Goal: Navigation & Orientation: Find specific page/section

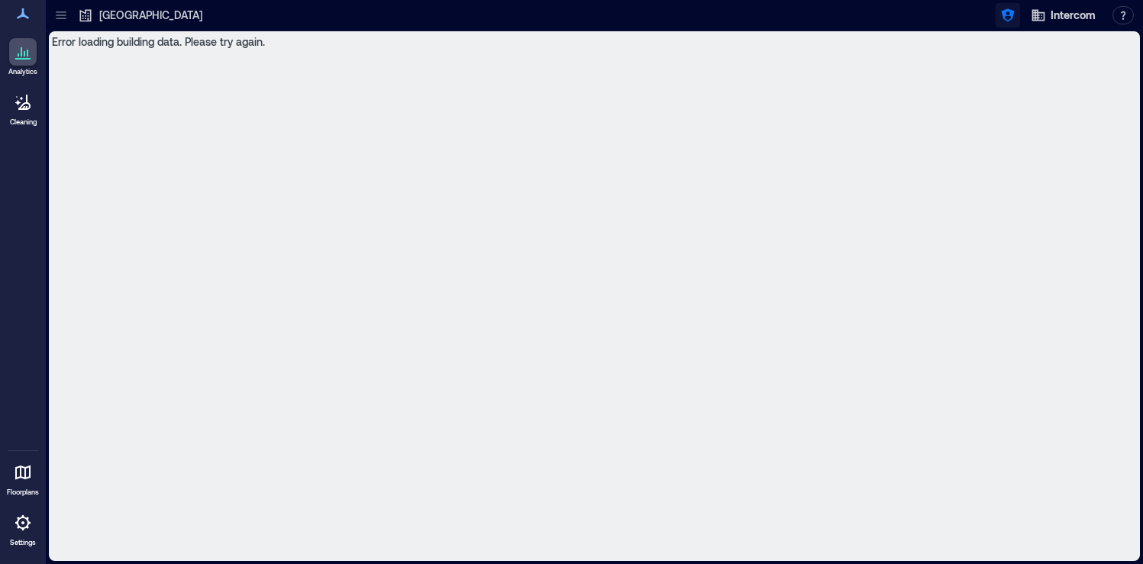
click at [1011, 15] on icon "button" at bounding box center [1007, 15] width 13 height 13
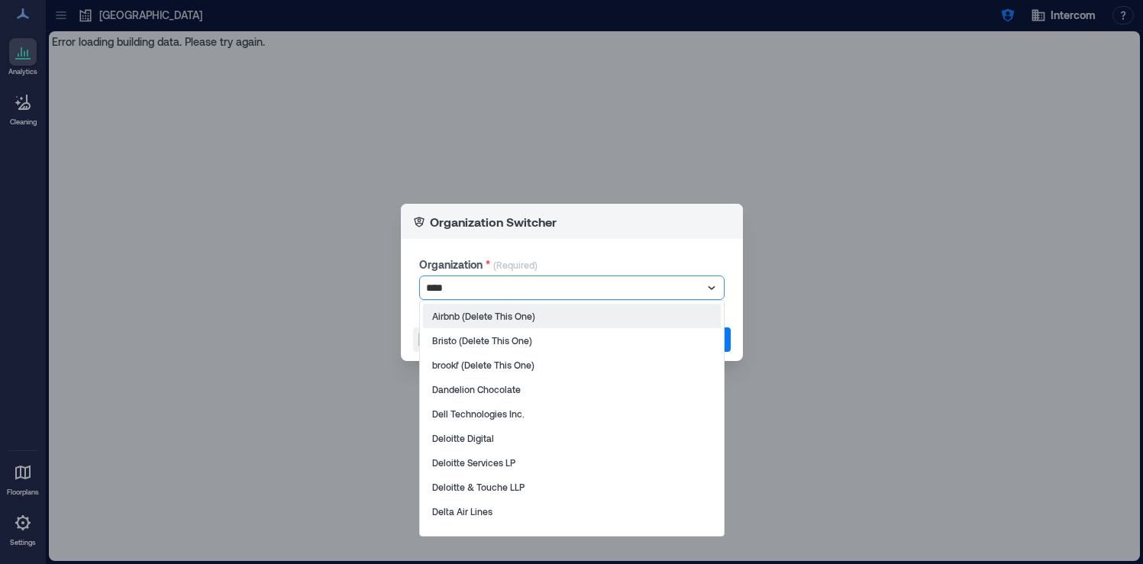
type input "*****"
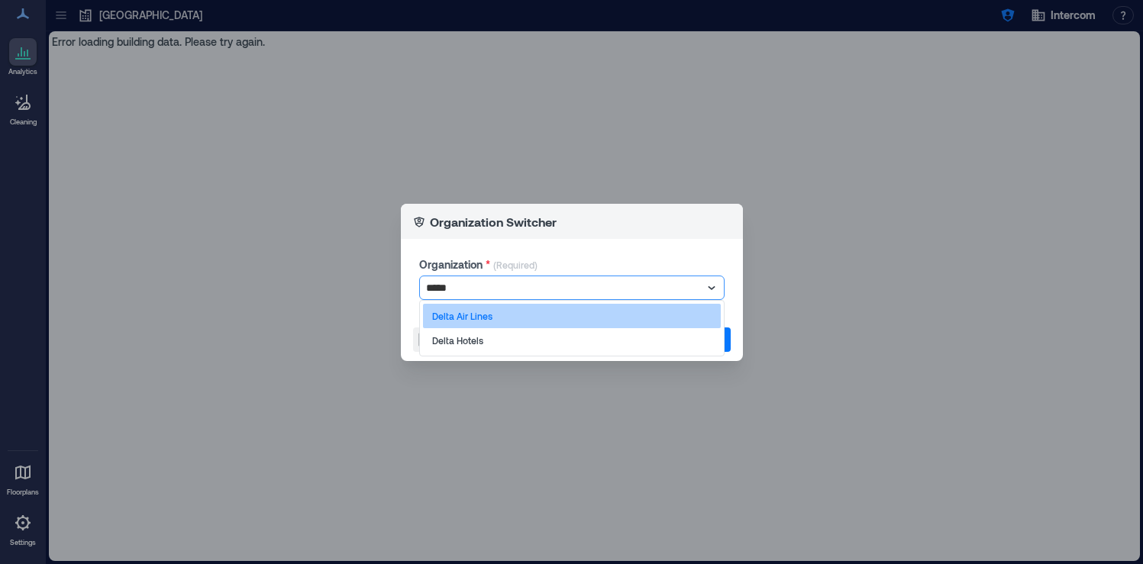
click at [520, 316] on div "Delta Air Lines" at bounding box center [572, 316] width 298 height 24
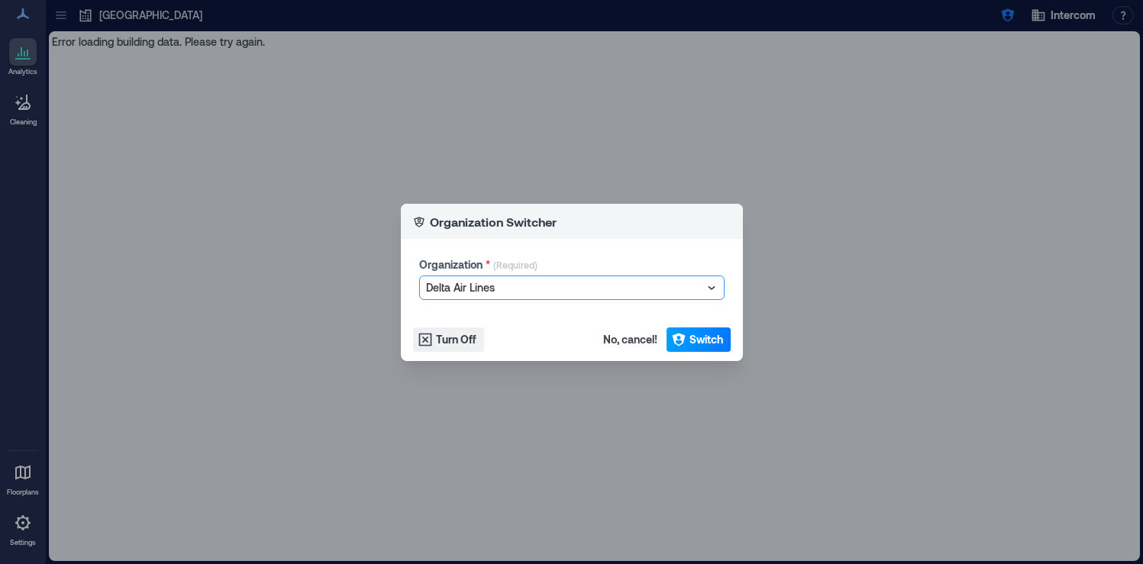
click at [715, 348] on button "Switch" at bounding box center [698, 339] width 64 height 24
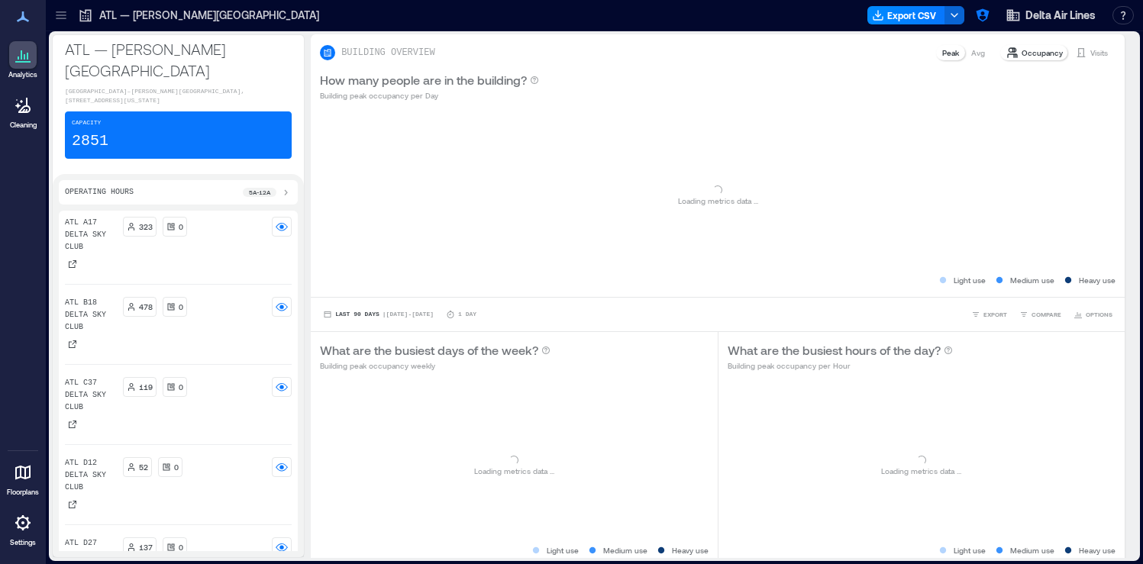
click at [58, 21] on icon at bounding box center [60, 15] width 15 height 15
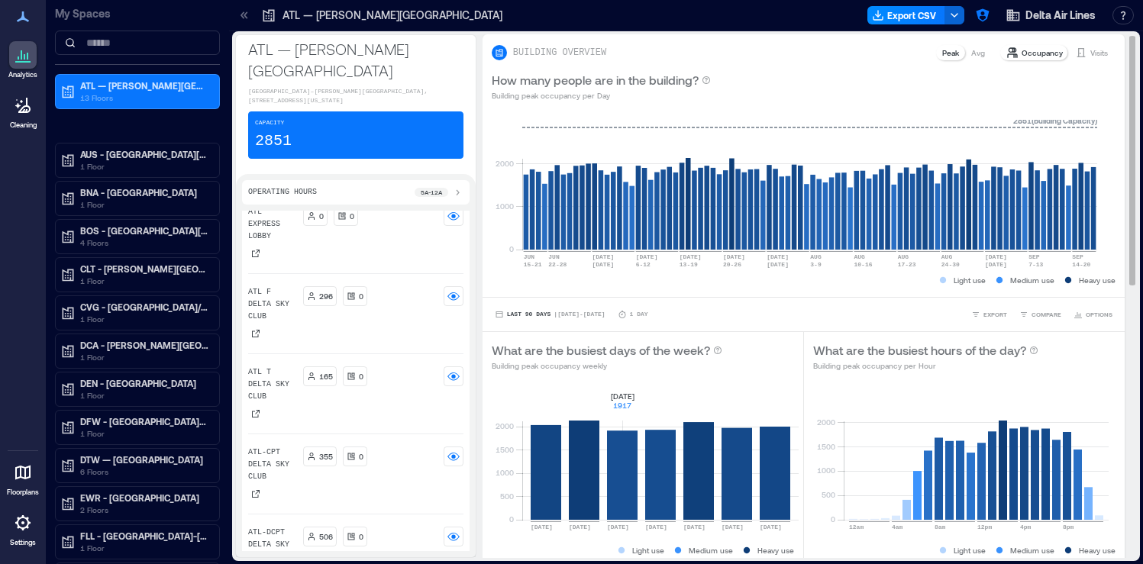
scroll to position [575, 0]
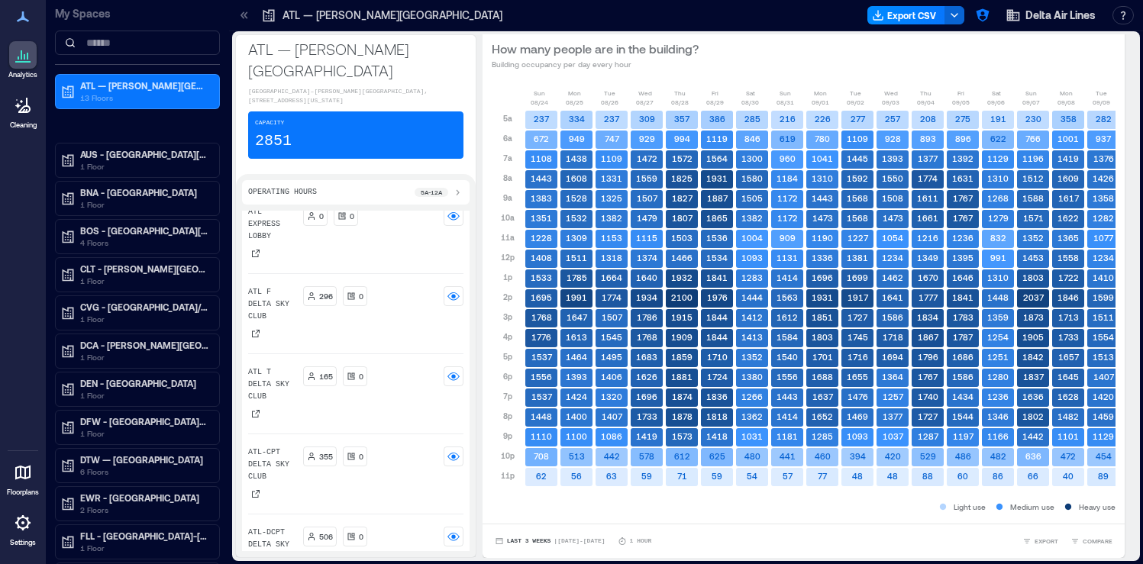
click at [242, 14] on icon at bounding box center [242, 14] width 4 height 7
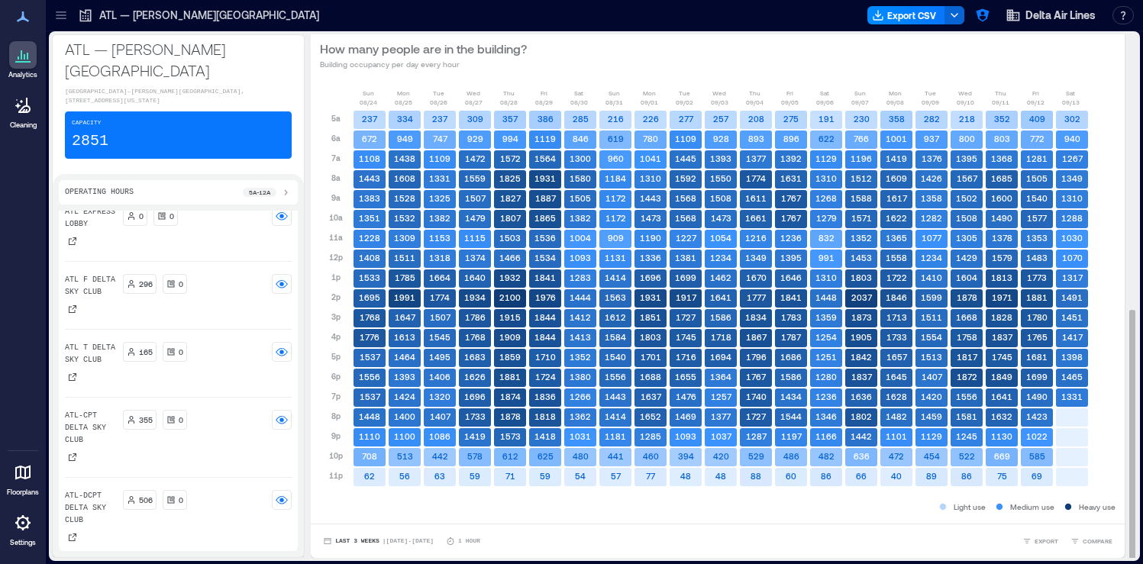
scroll to position [572, 0]
click at [66, 18] on icon at bounding box center [61, 19] width 10 height 2
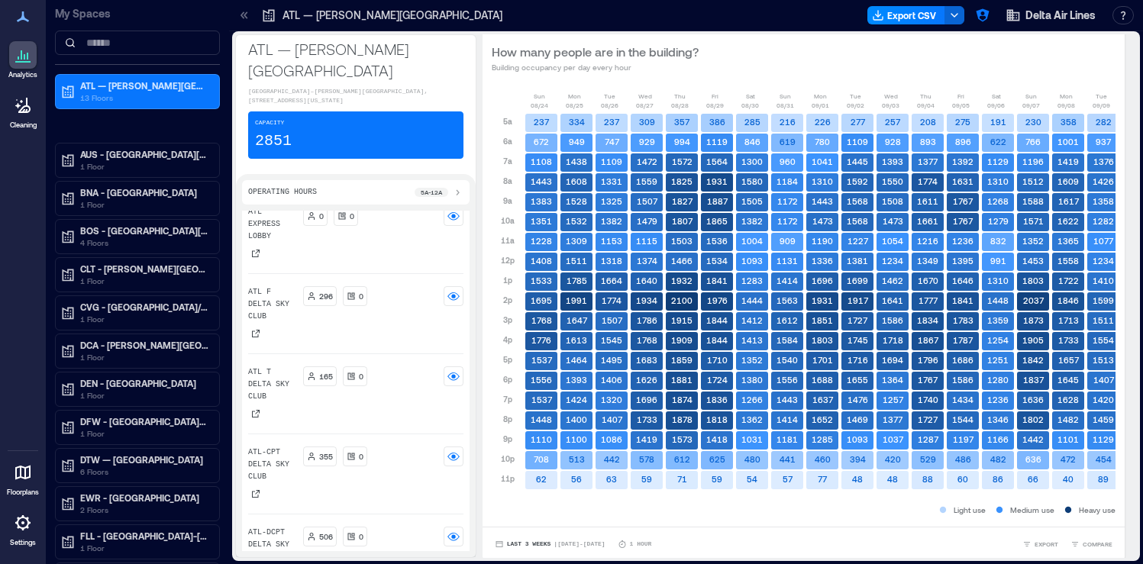
scroll to position [575, 0]
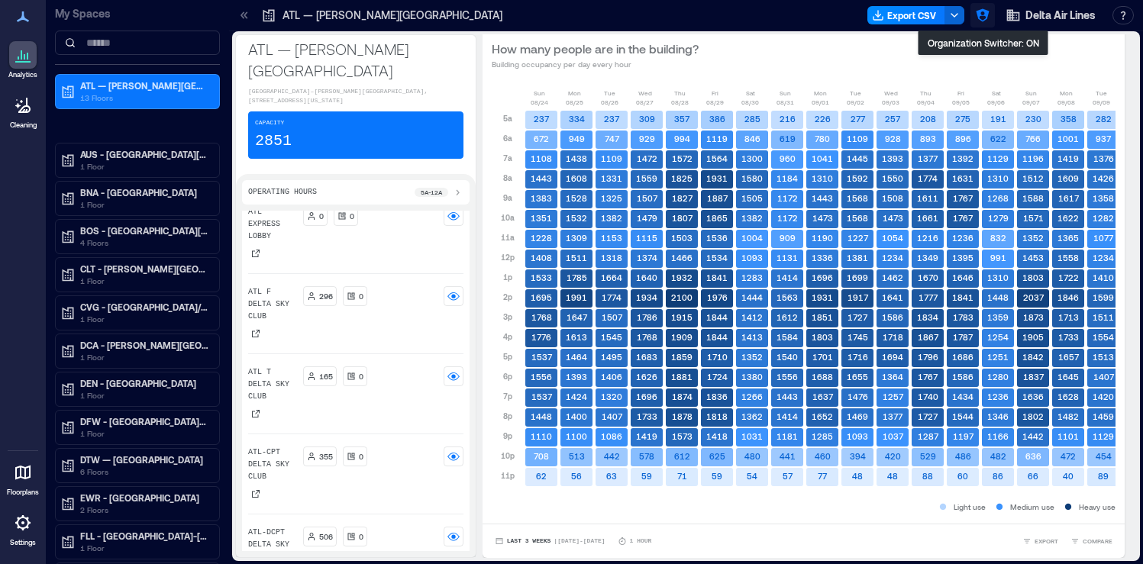
click at [982, 13] on icon "button" at bounding box center [982, 15] width 15 height 15
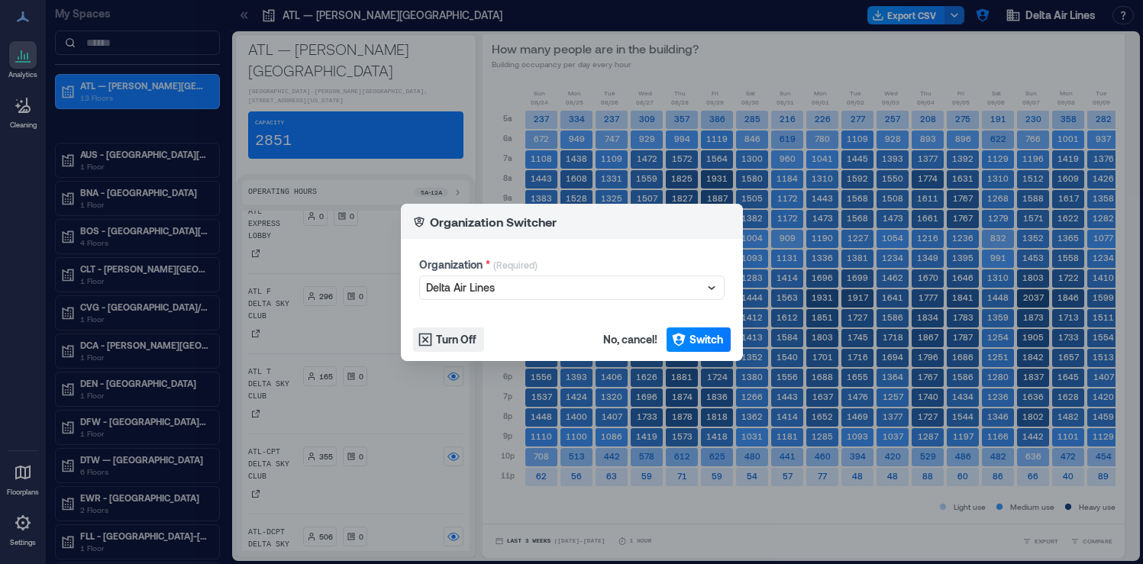
click at [577, 23] on div "Organization Switcher Organization * (Required) Delta Air Lines Turn Off No, ca…" at bounding box center [571, 282] width 1143 height 564
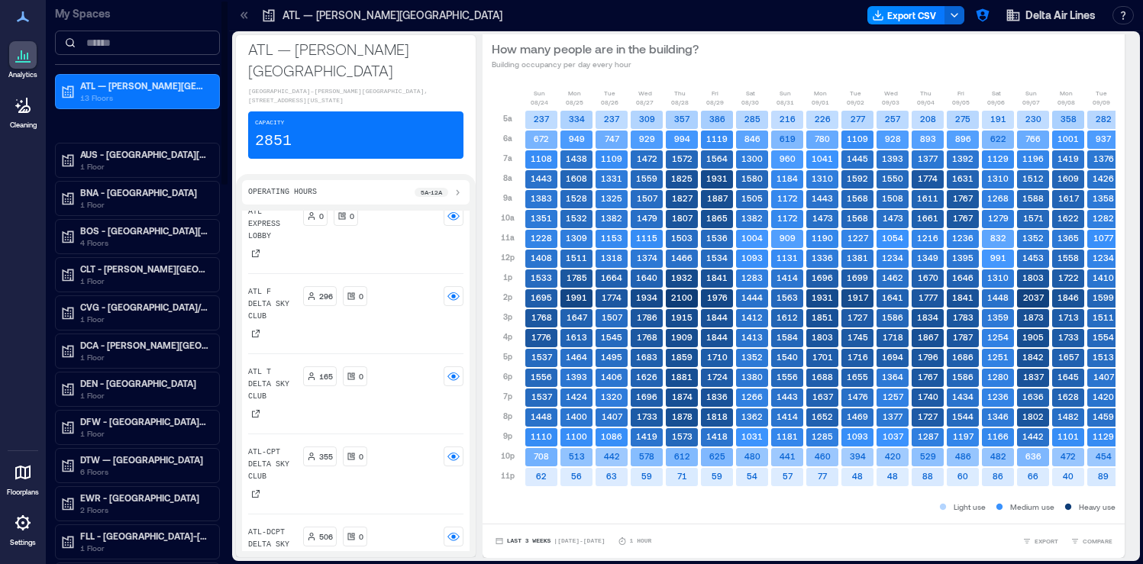
click at [144, 44] on input at bounding box center [137, 43] width 165 height 24
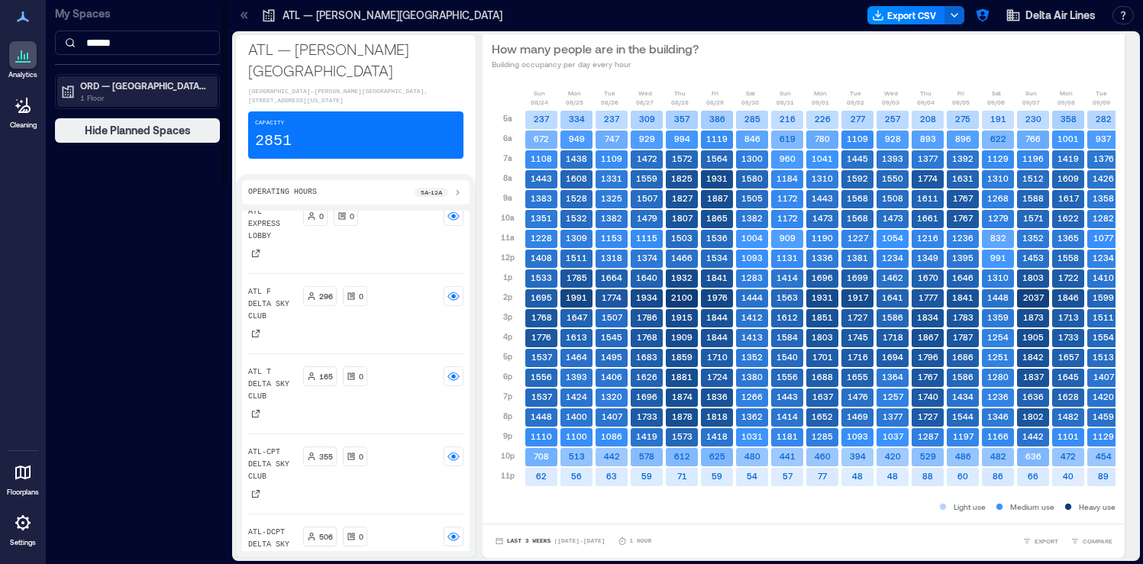
type input "******"
click at [147, 92] on p "1 Floor" at bounding box center [144, 98] width 128 height 12
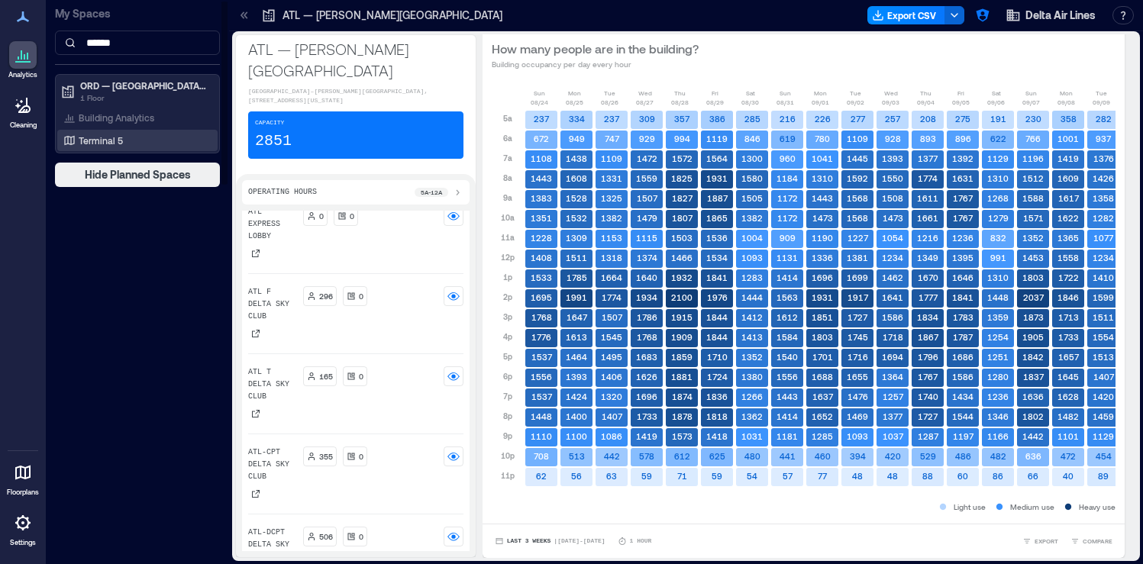
click at [128, 140] on div "Terminal 5" at bounding box center [134, 140] width 148 height 15
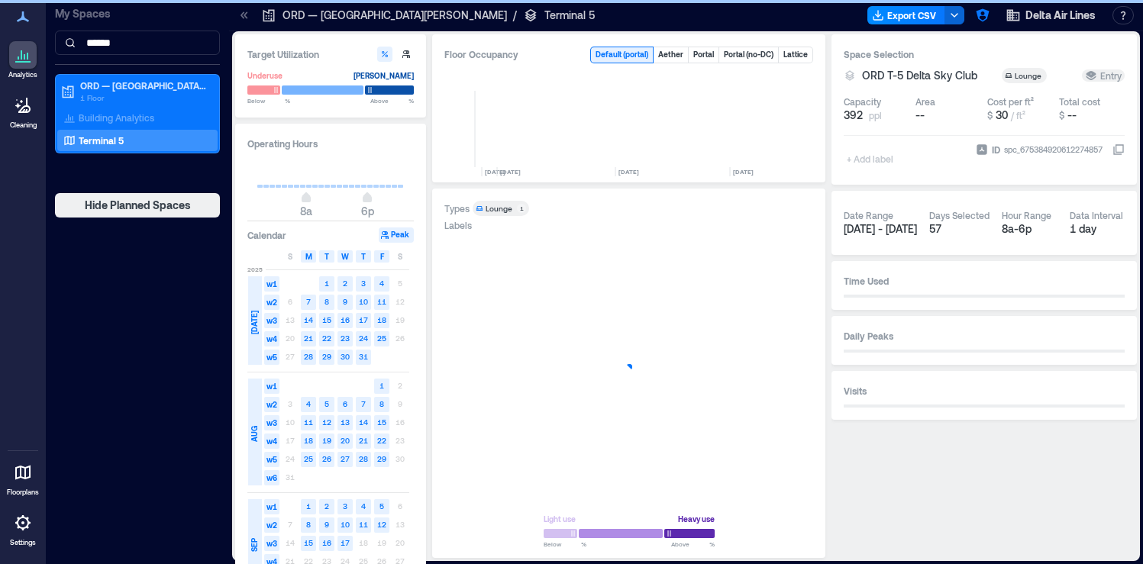
scroll to position [0, 3244]
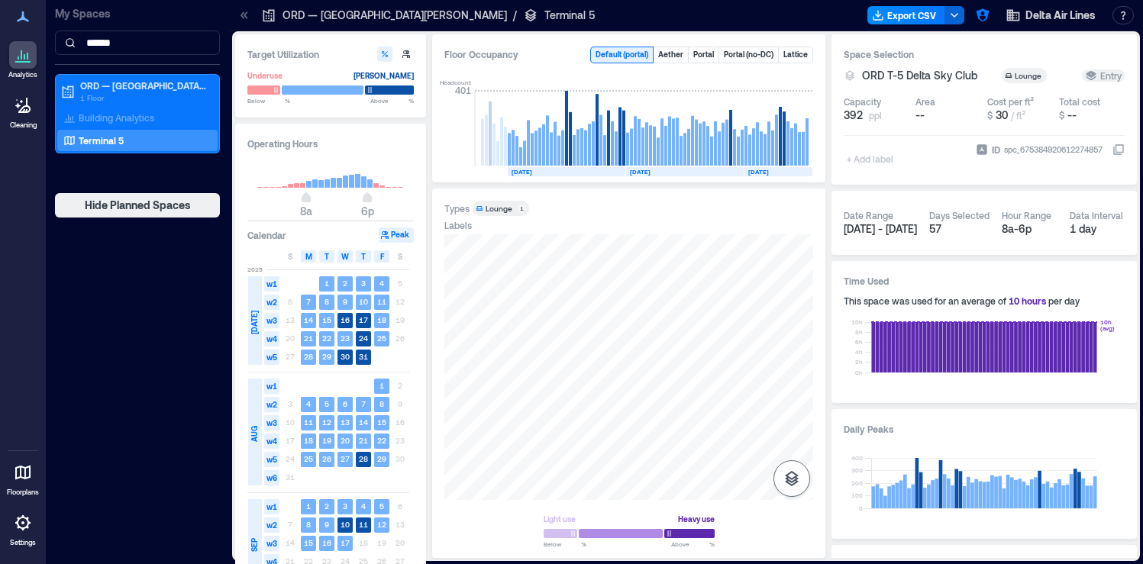
click at [799, 479] on icon "button" at bounding box center [791, 478] width 18 height 18
click at [797, 394] on icon "button" at bounding box center [791, 398] width 15 height 14
click at [152, 48] on input "******" at bounding box center [137, 43] width 165 height 24
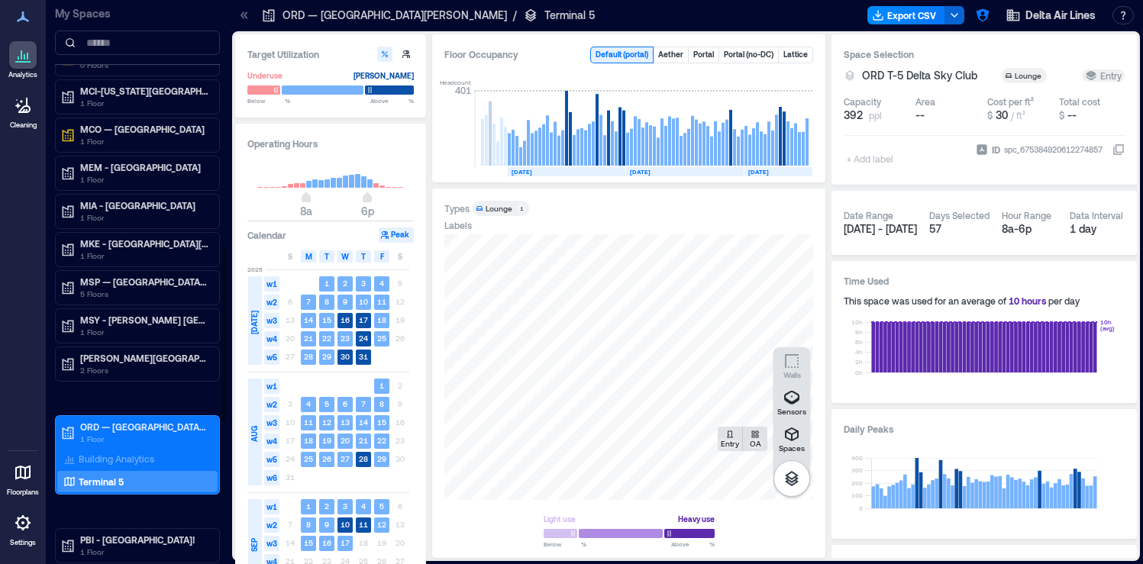
scroll to position [827, 0]
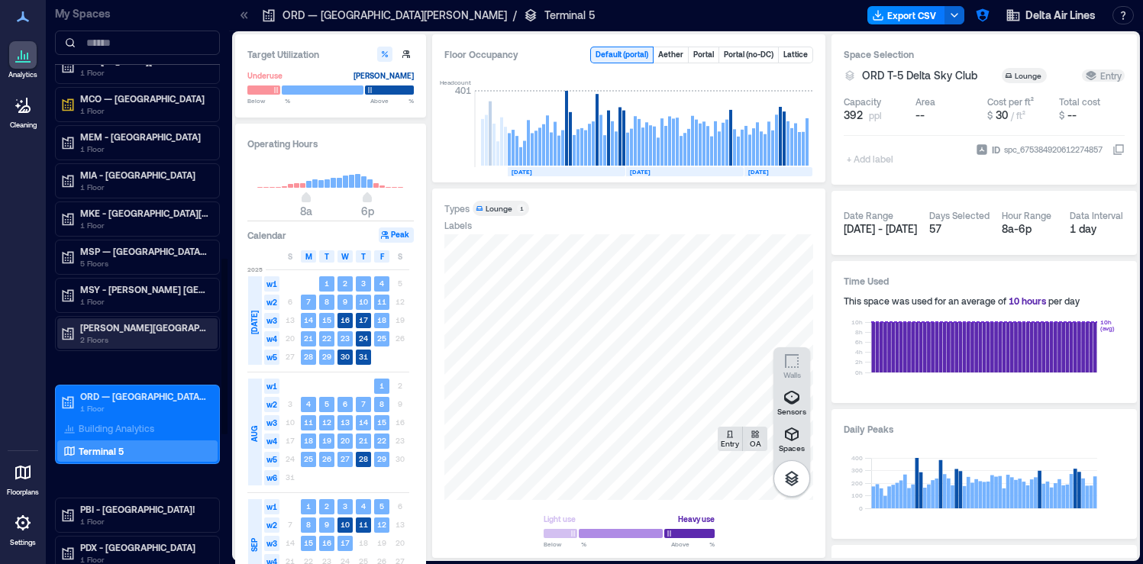
click at [165, 333] on p "ORD - O'Hare International Airport" at bounding box center [144, 327] width 128 height 12
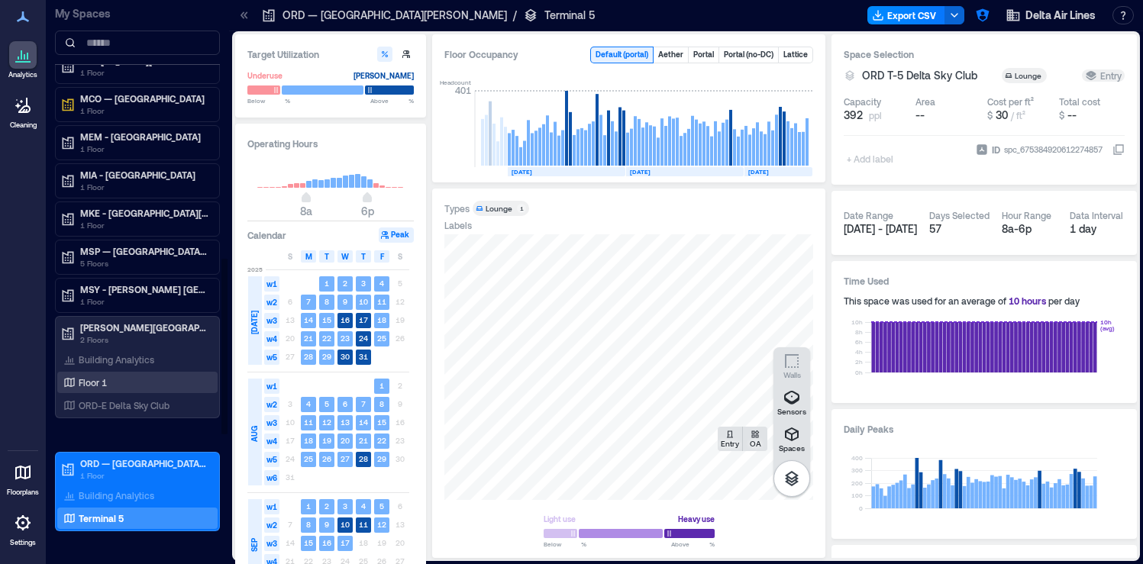
click at [141, 376] on div "Floor 1" at bounding box center [134, 382] width 148 height 15
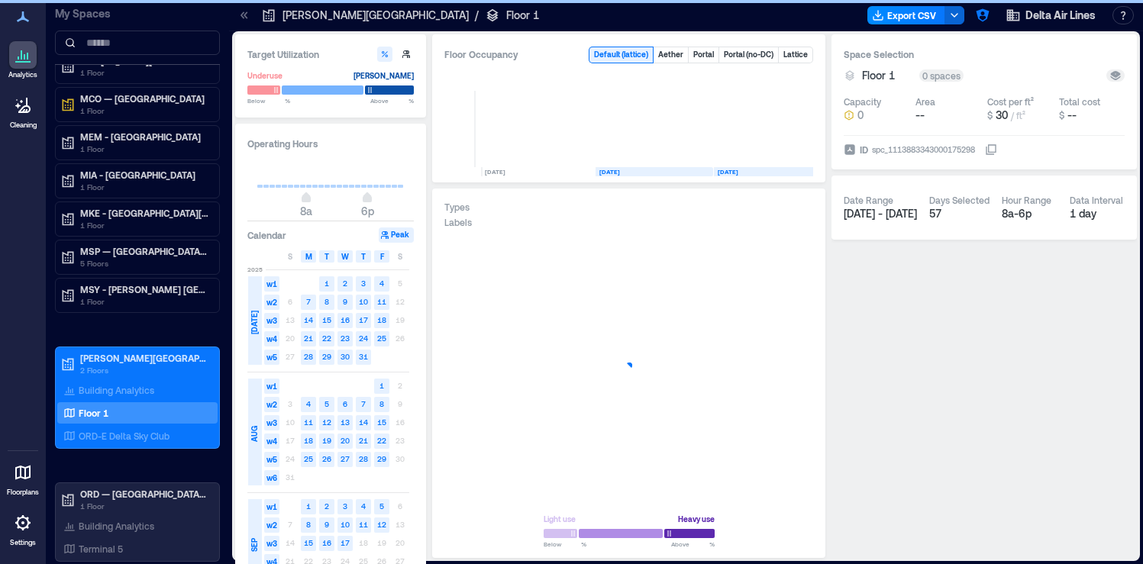
scroll to position [0, 88]
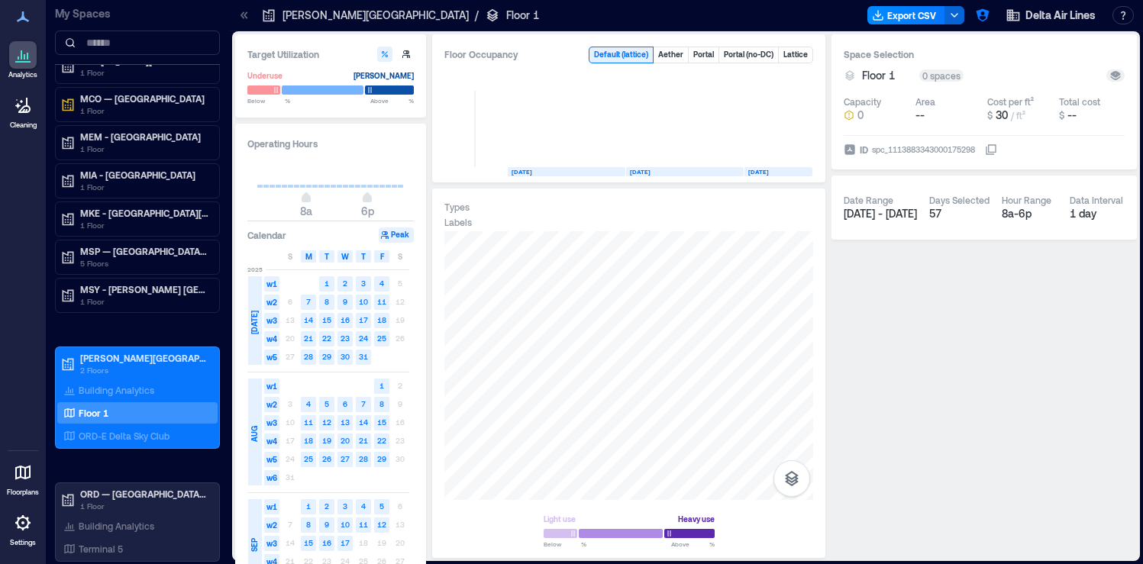
click at [250, 20] on icon at bounding box center [244, 15] width 15 height 15
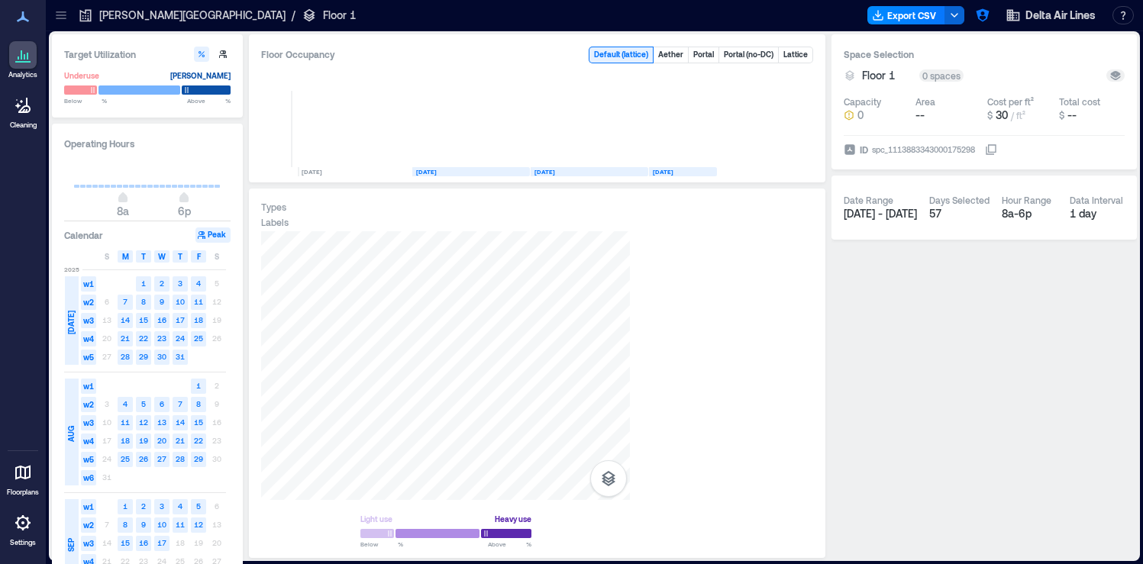
scroll to position [0, 0]
click at [65, 22] on icon at bounding box center [60, 15] width 15 height 15
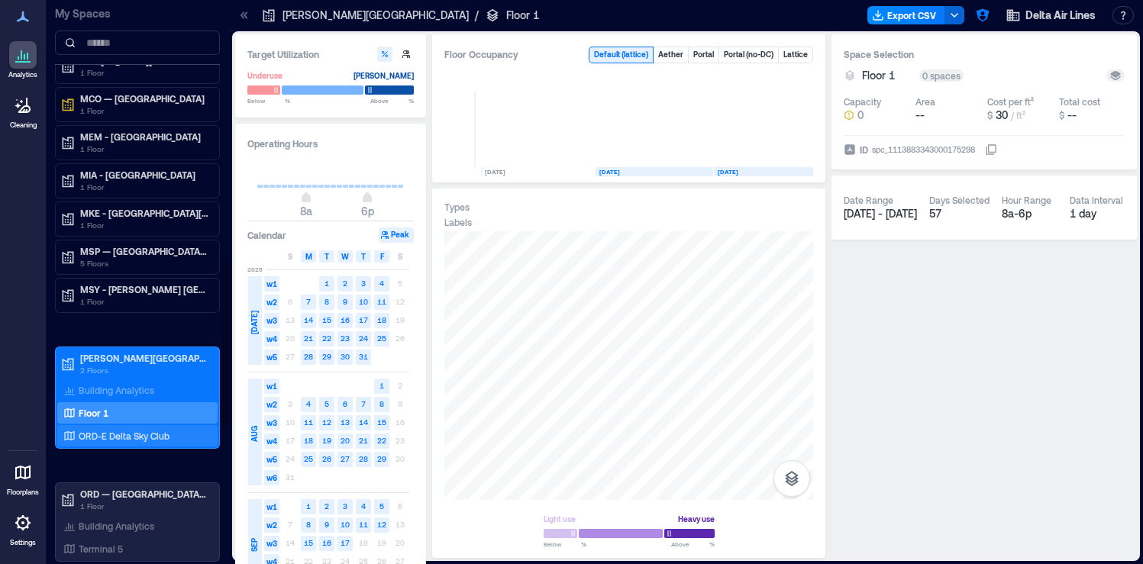
click at [111, 438] on p "ORD-E Delta Sky Club" at bounding box center [124, 436] width 91 height 12
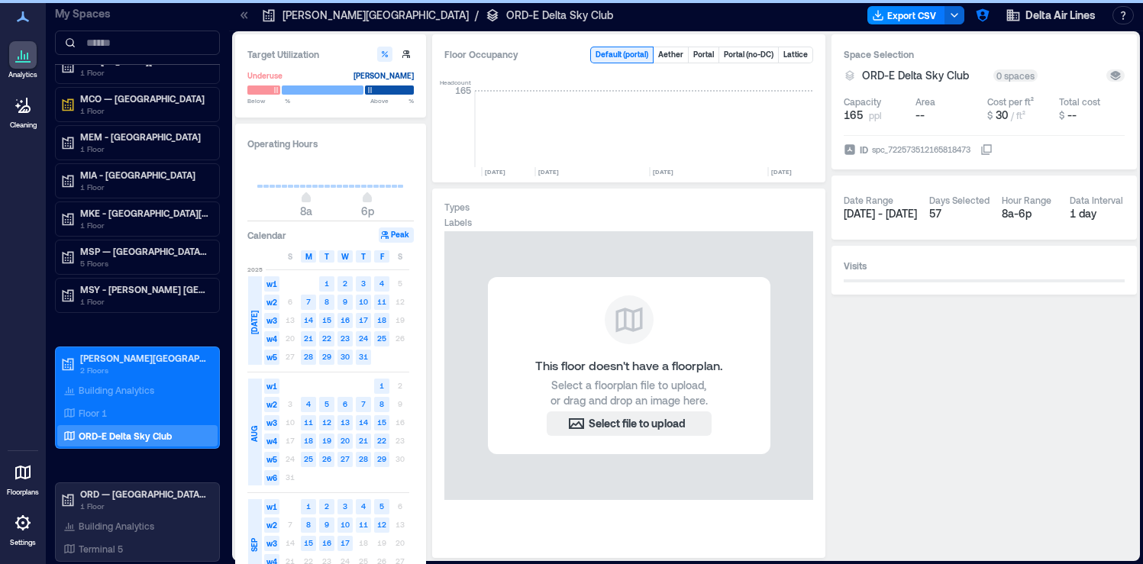
scroll to position [0, 7923]
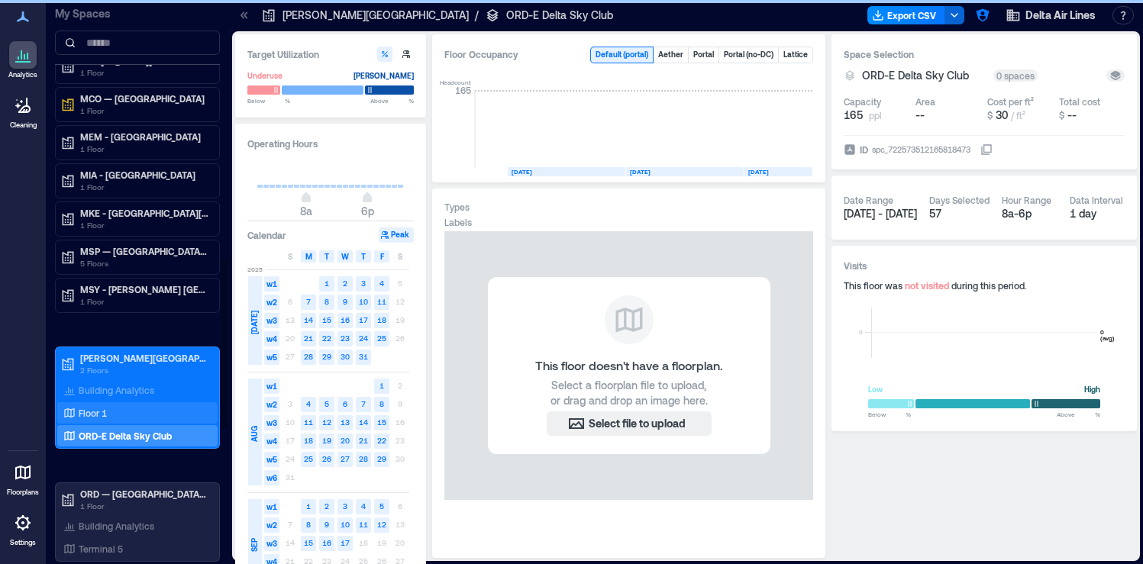
click at [137, 414] on div "Floor 1" at bounding box center [134, 412] width 148 height 15
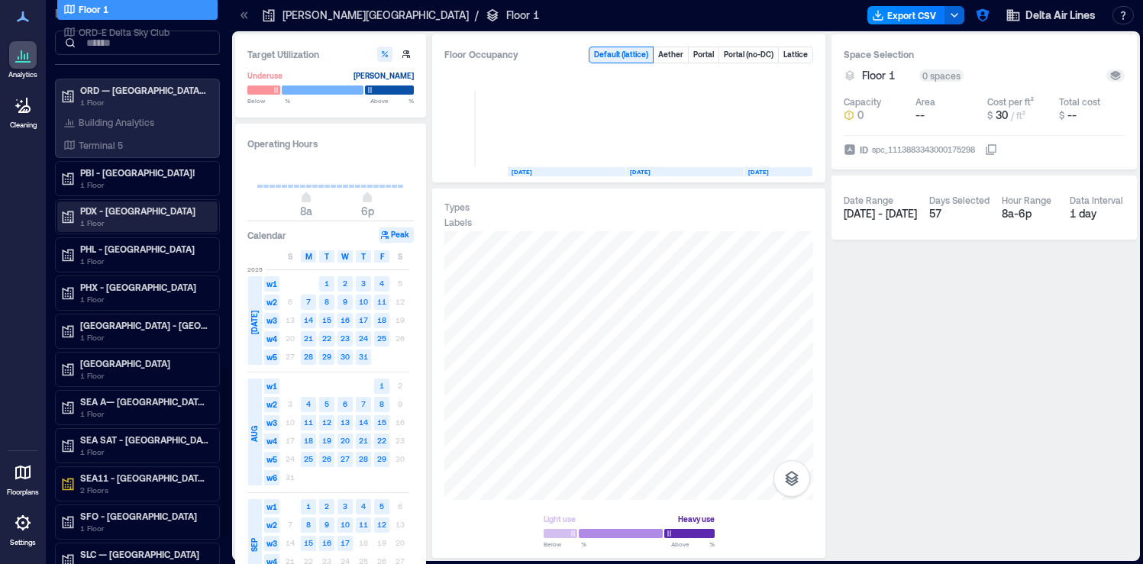
scroll to position [1316, 0]
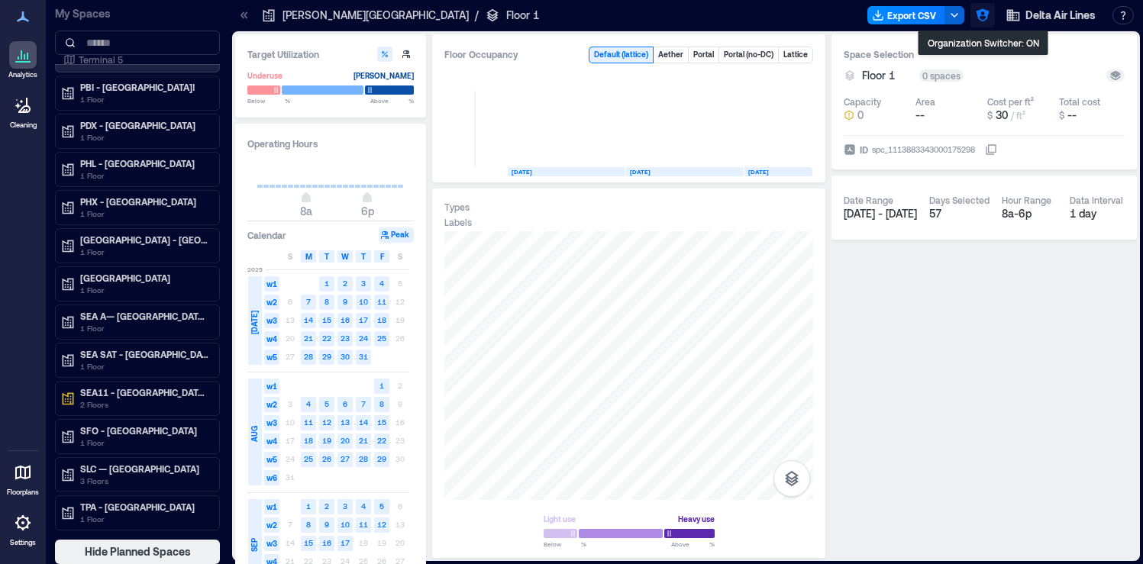
click at [989, 8] on button "button" at bounding box center [982, 15] width 24 height 24
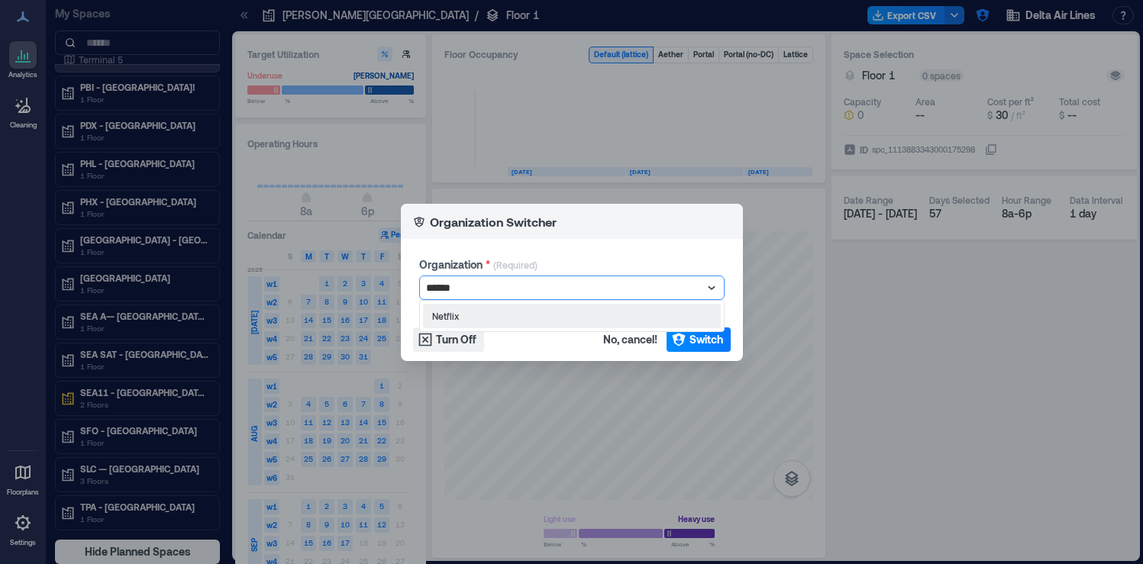
type input "*******"
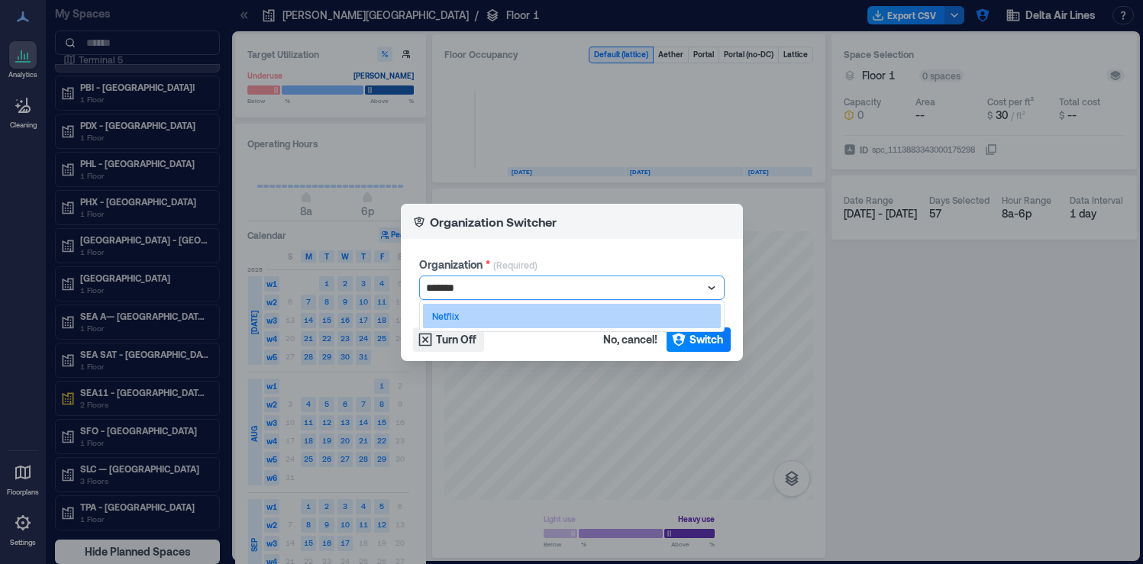
click at [498, 314] on div "Netflix" at bounding box center [572, 316] width 298 height 24
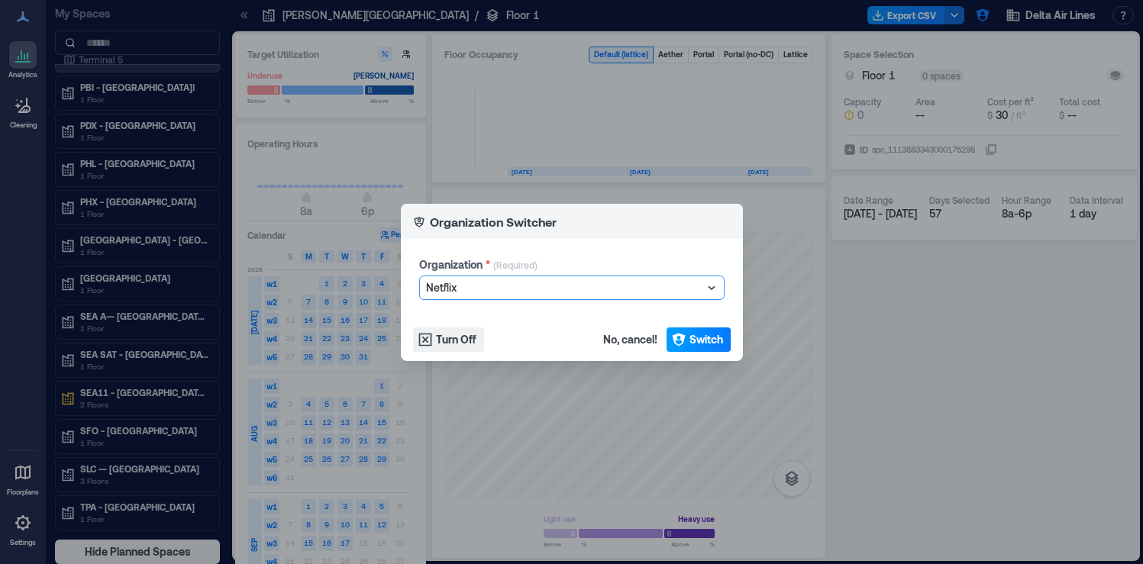
click at [707, 341] on span "Switch" at bounding box center [706, 339] width 34 height 15
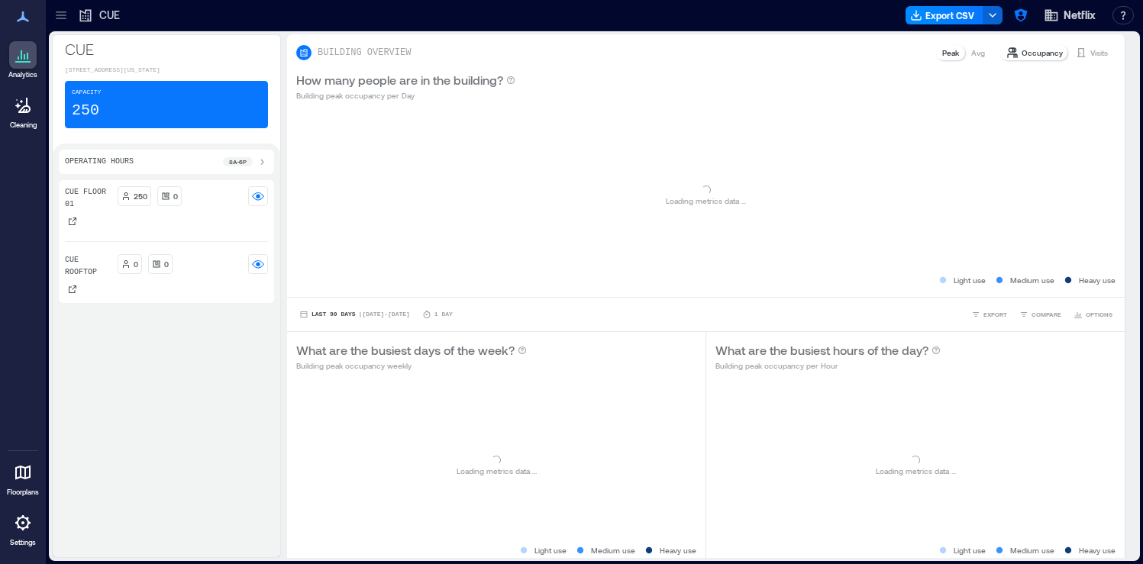
click at [55, 19] on icon at bounding box center [60, 15] width 15 height 15
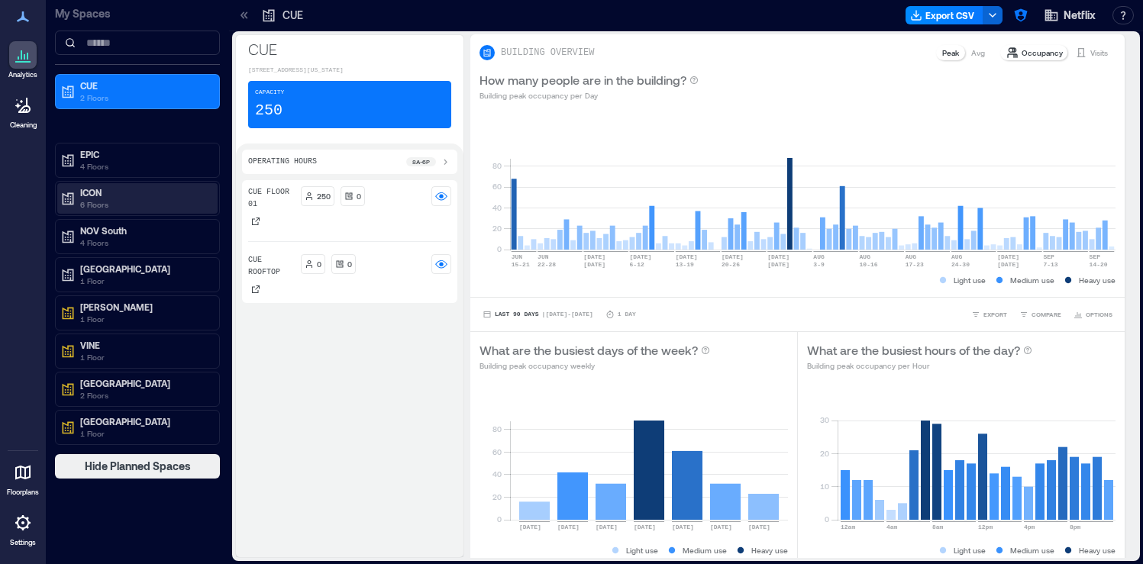
click at [116, 194] on p "ICON" at bounding box center [144, 192] width 128 height 12
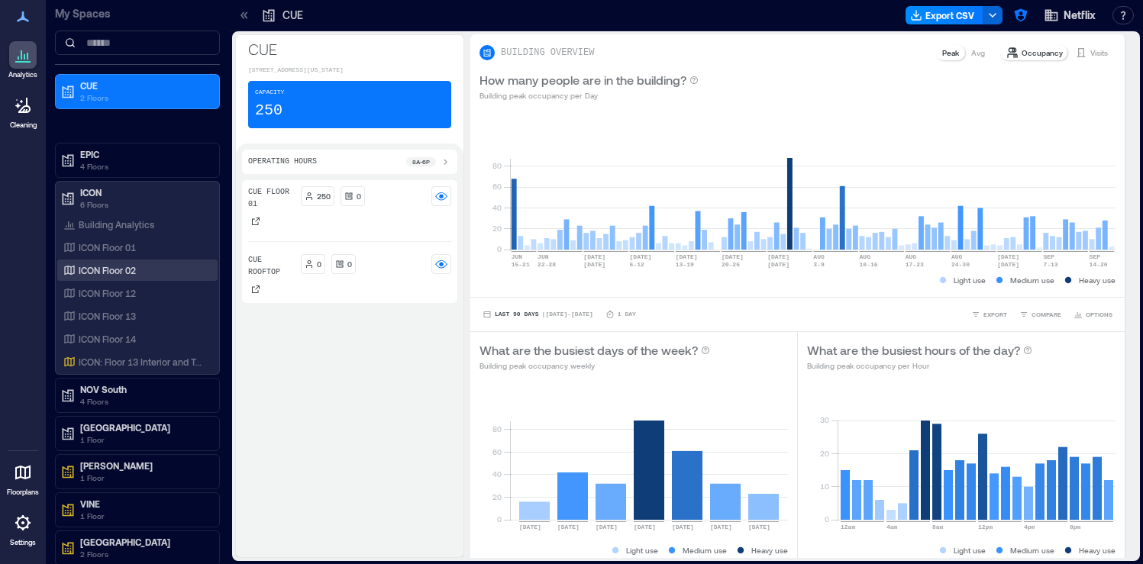
click at [114, 270] on p "ICON Floor 02" at bounding box center [107, 270] width 57 height 12
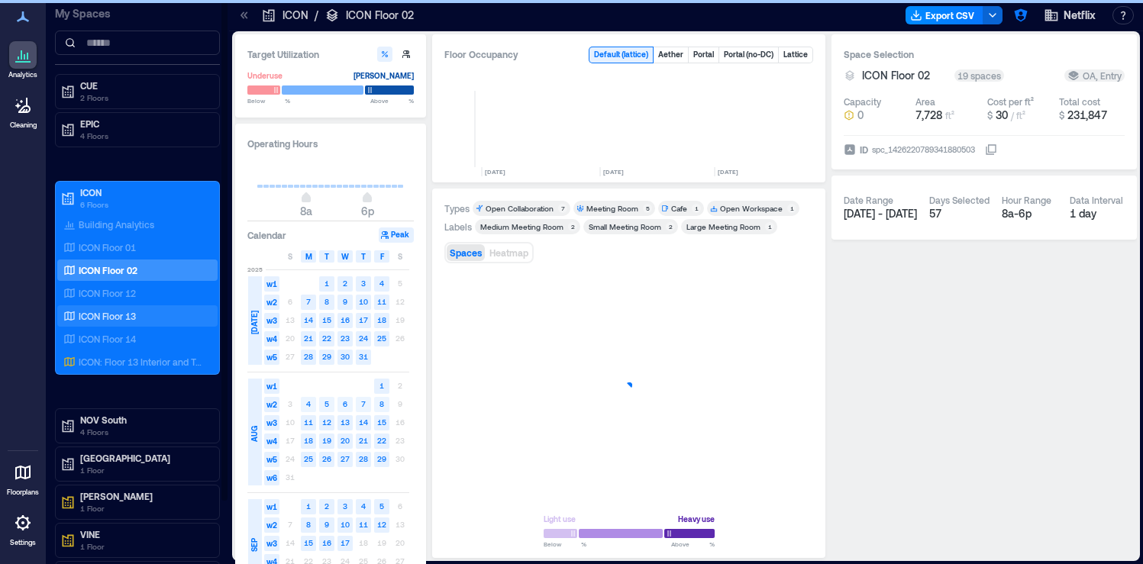
scroll to position [0, 439]
click at [244, 22] on icon at bounding box center [244, 15] width 15 height 15
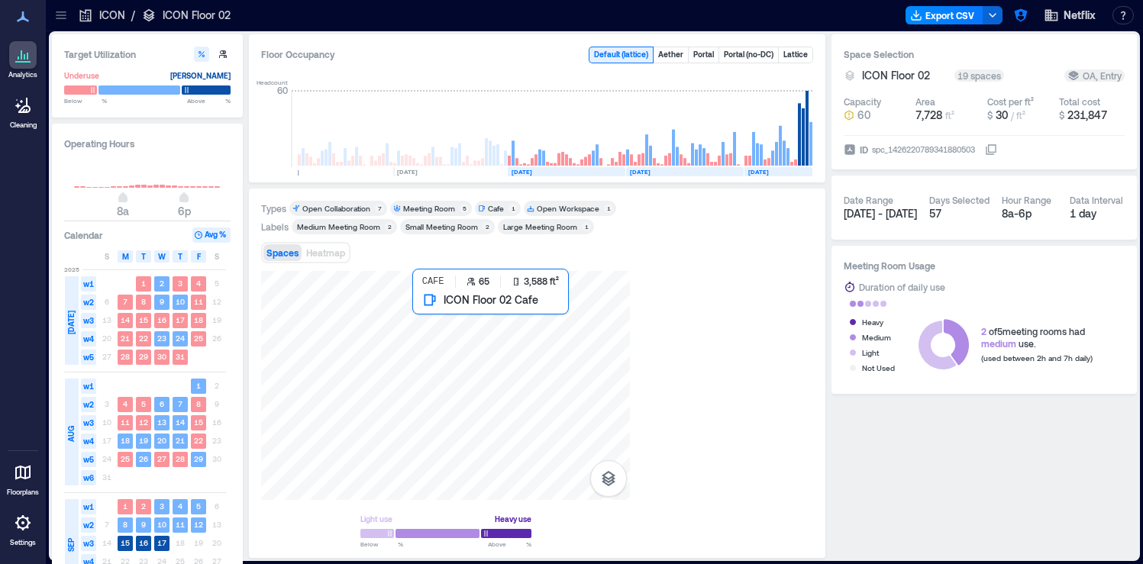
scroll to position [0, 256]
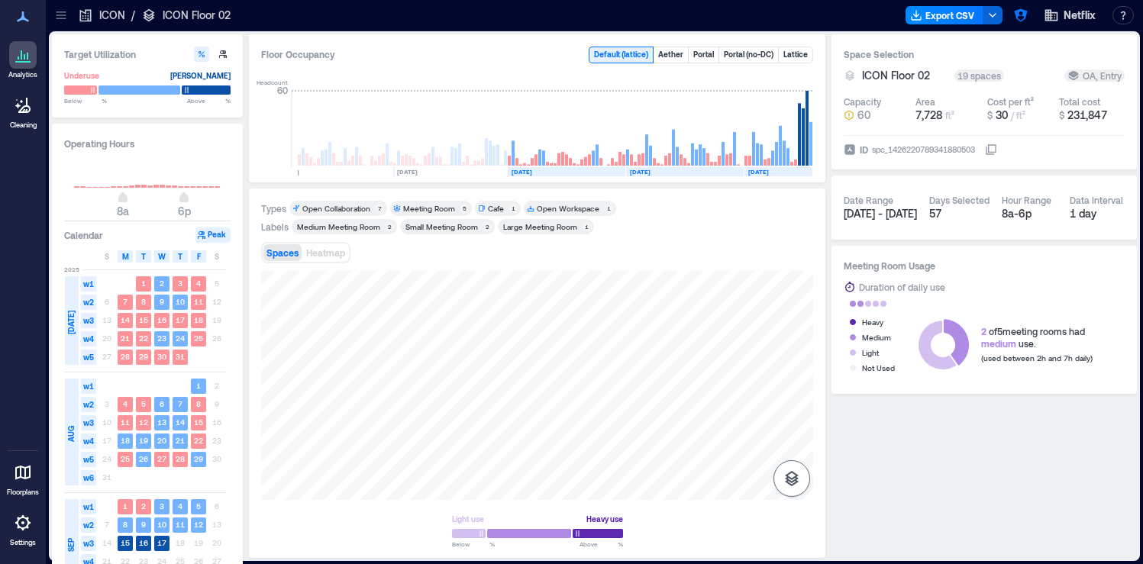
click at [796, 486] on icon "button" at bounding box center [791, 478] width 18 height 18
click at [790, 403] on icon "button" at bounding box center [791, 398] width 15 height 14
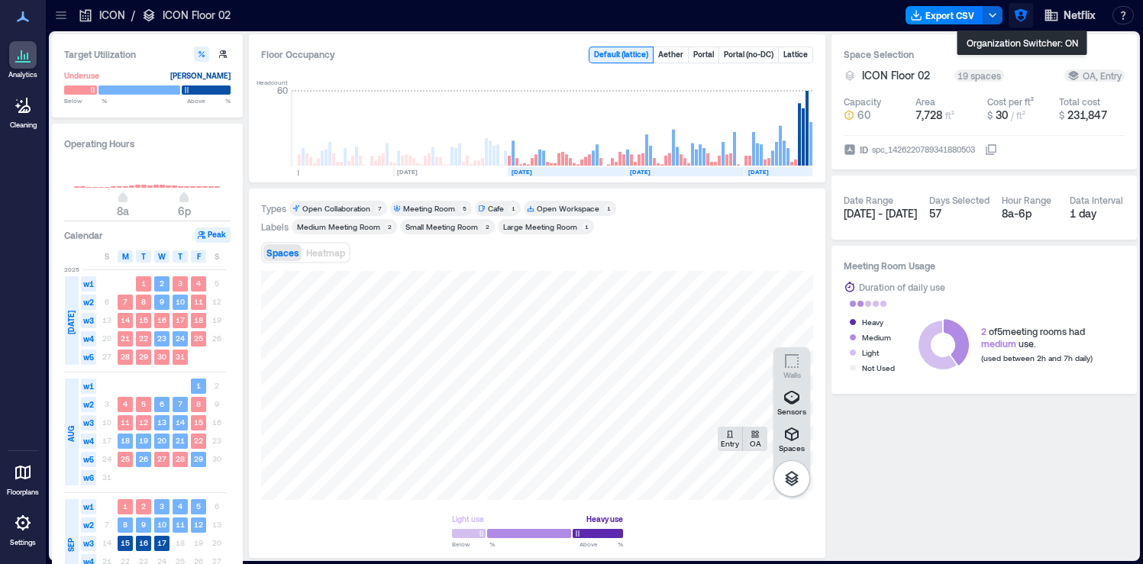
click at [1024, 21] on icon "button" at bounding box center [1020, 15] width 15 height 15
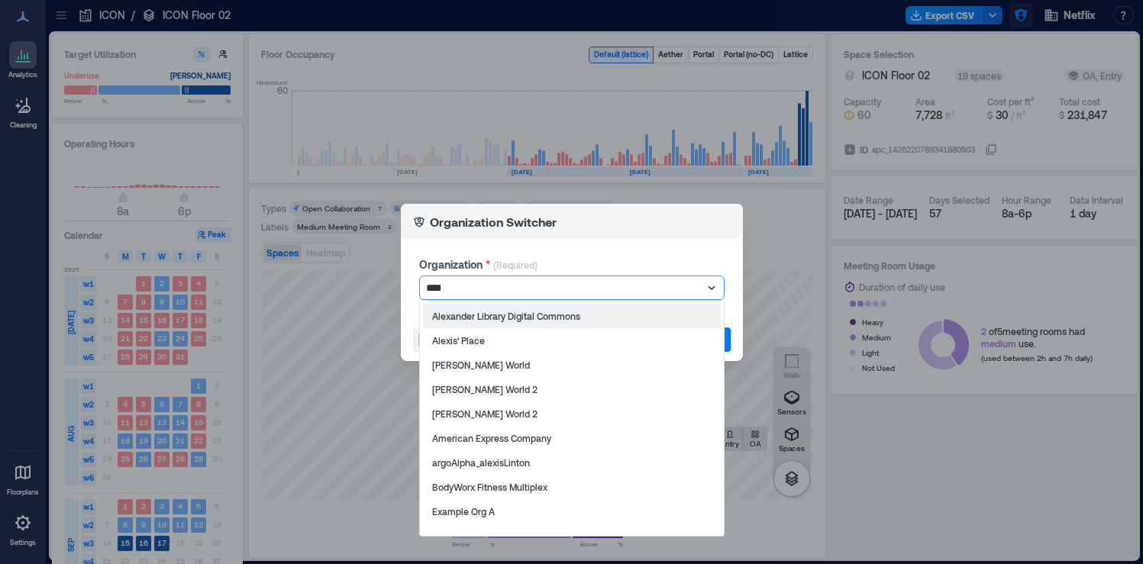
type input "*****"
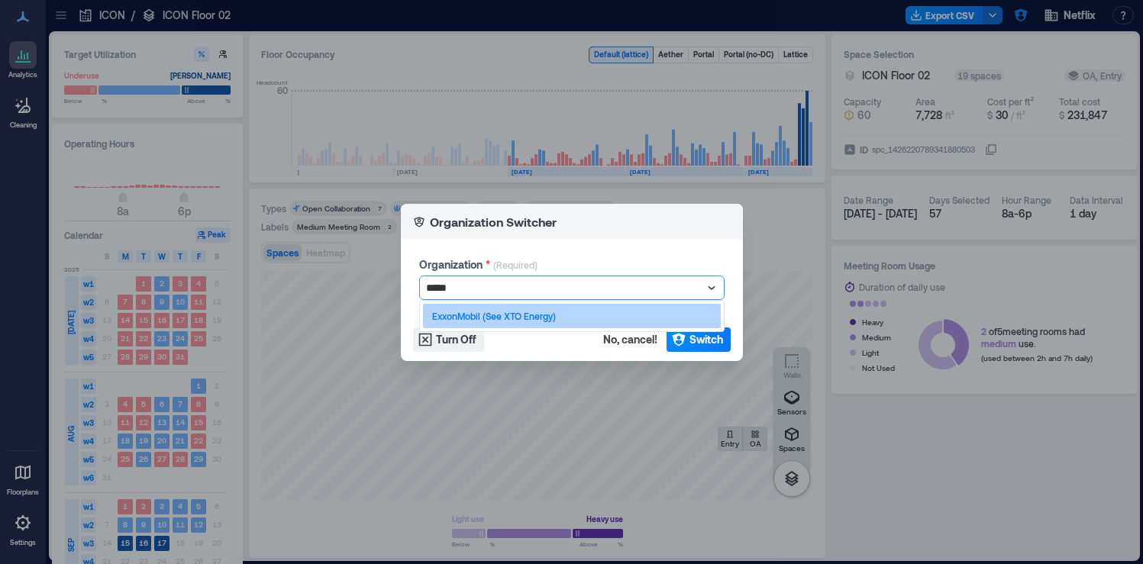
click at [524, 318] on p "ExxonMobil (See XTO Energy)" at bounding box center [494, 316] width 124 height 12
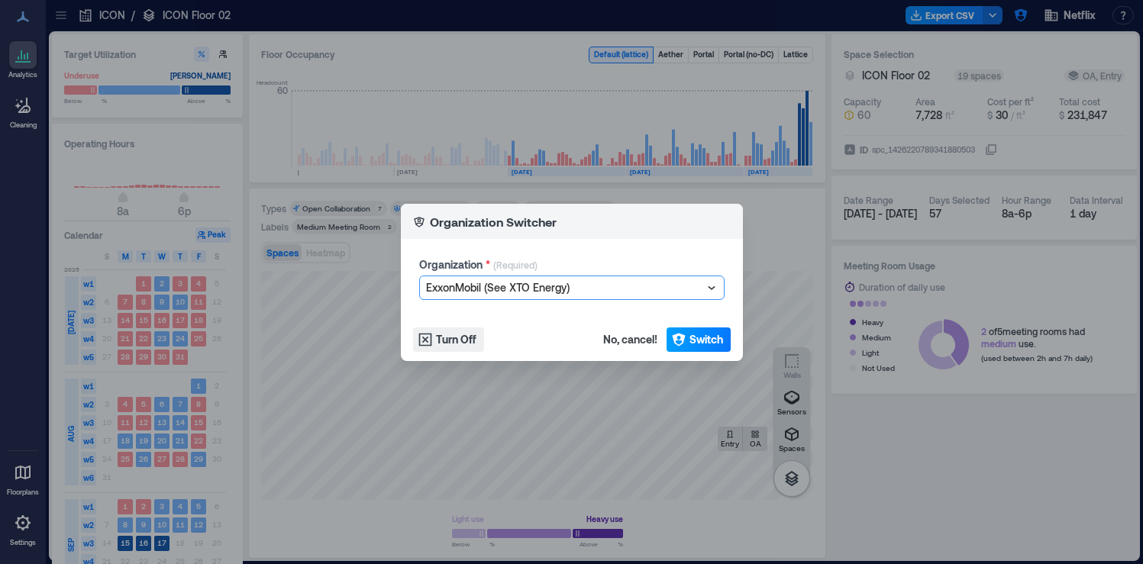
click at [701, 332] on span "Switch" at bounding box center [706, 339] width 34 height 15
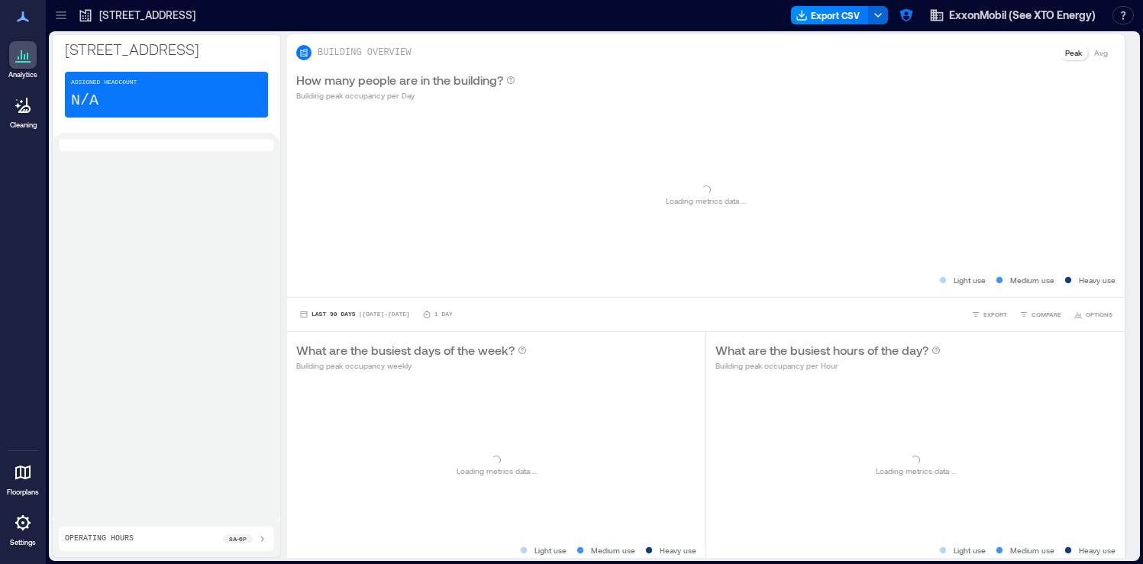
click at [64, 17] on icon at bounding box center [60, 15] width 15 height 15
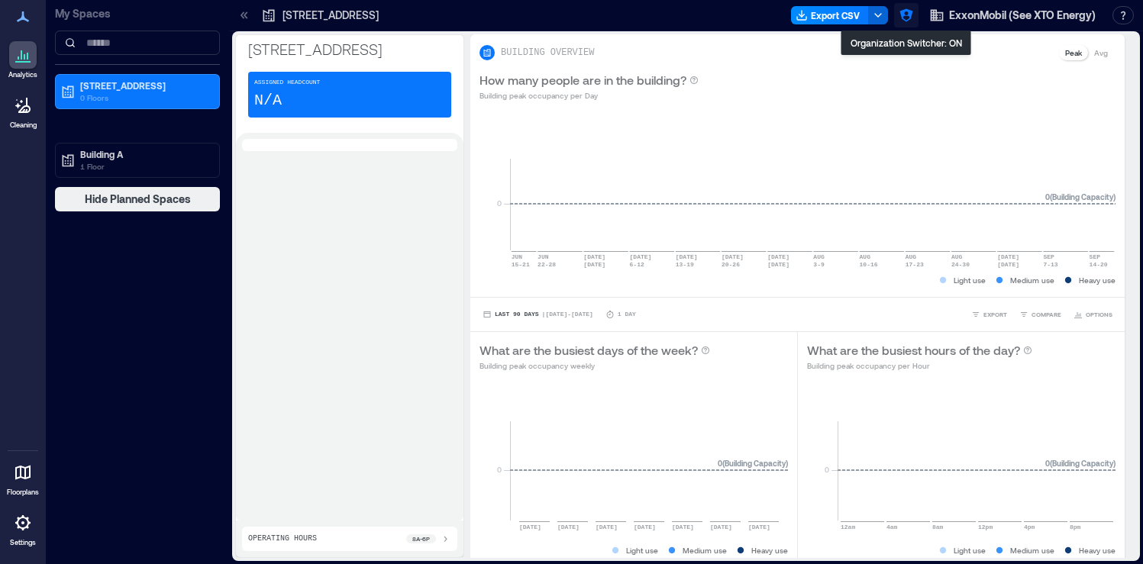
click at [912, 16] on icon "button" at bounding box center [905, 15] width 15 height 15
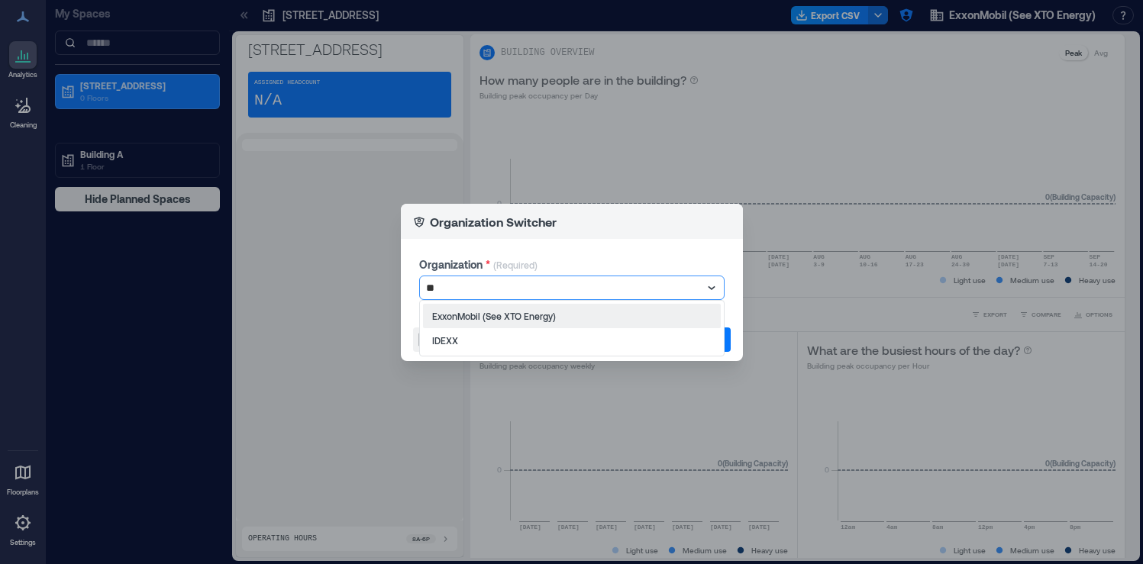
type input "*"
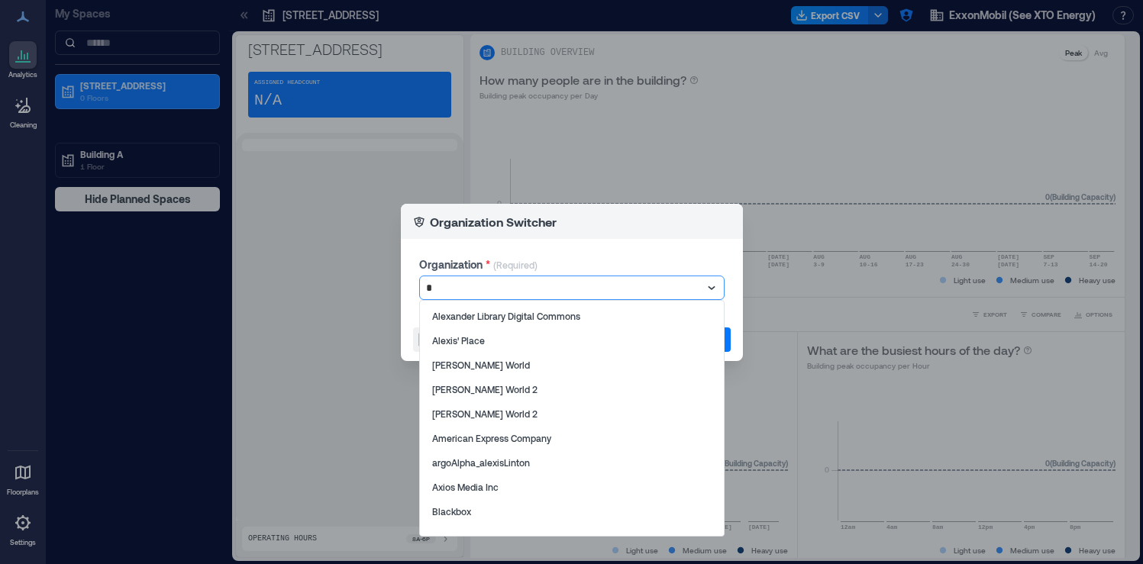
type input "**"
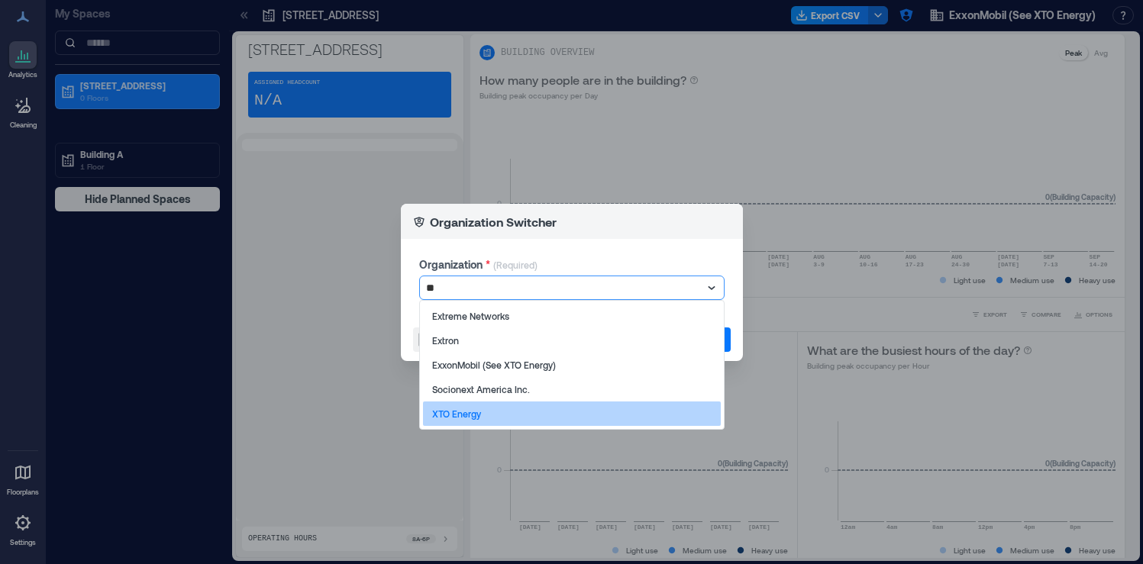
click at [582, 417] on div "XTO Energy" at bounding box center [572, 413] width 298 height 24
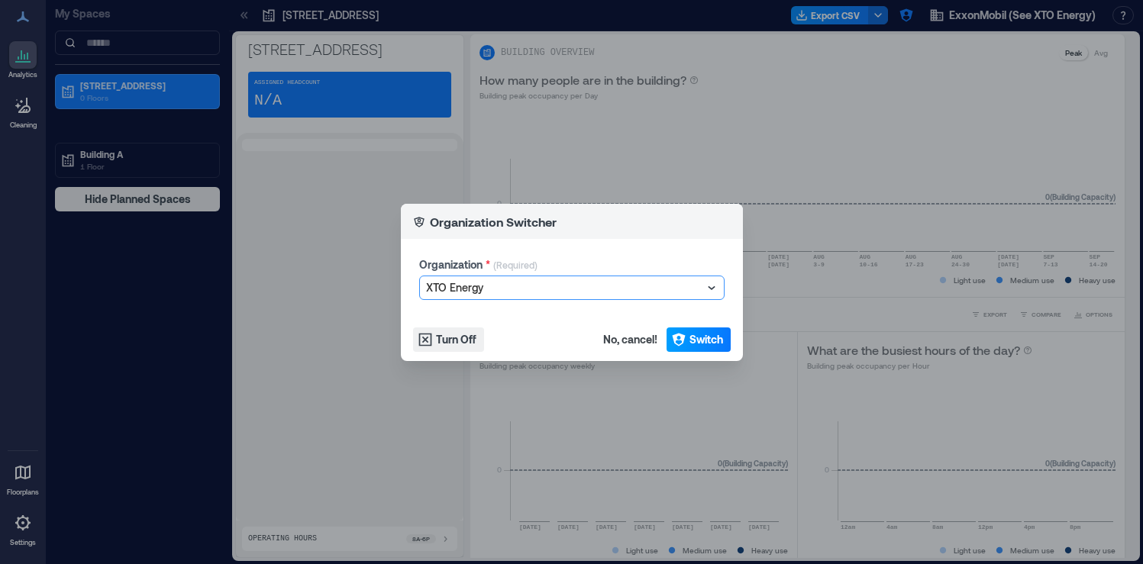
click at [695, 339] on span "Switch" at bounding box center [706, 339] width 34 height 15
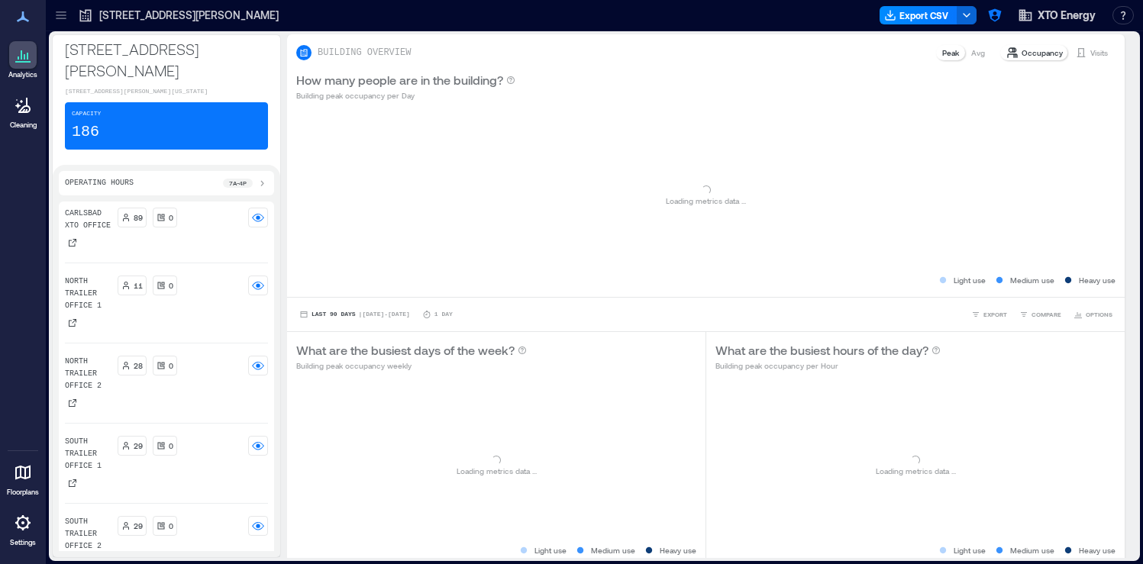
click at [64, 16] on icon at bounding box center [60, 15] width 15 height 15
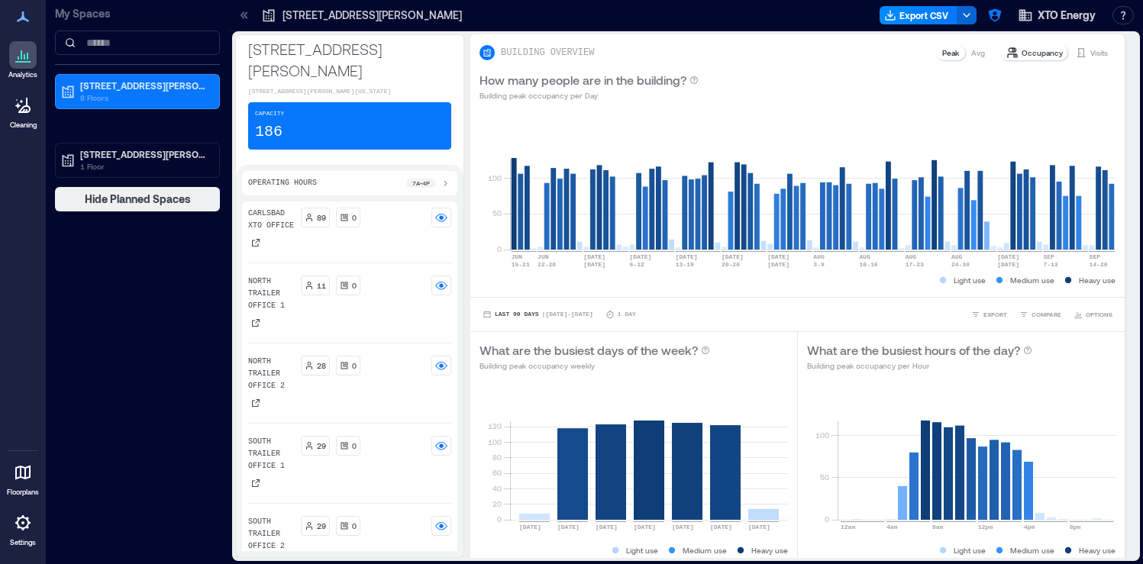
click at [23, 524] on icon at bounding box center [23, 523] width 18 height 18
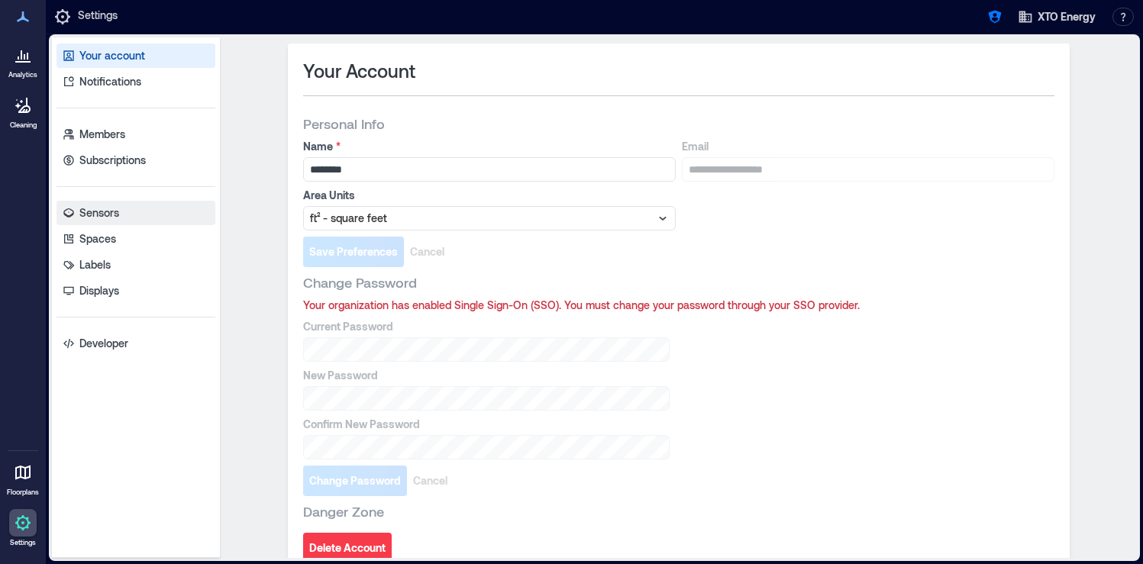
click at [112, 214] on p "Sensors" at bounding box center [99, 212] width 40 height 15
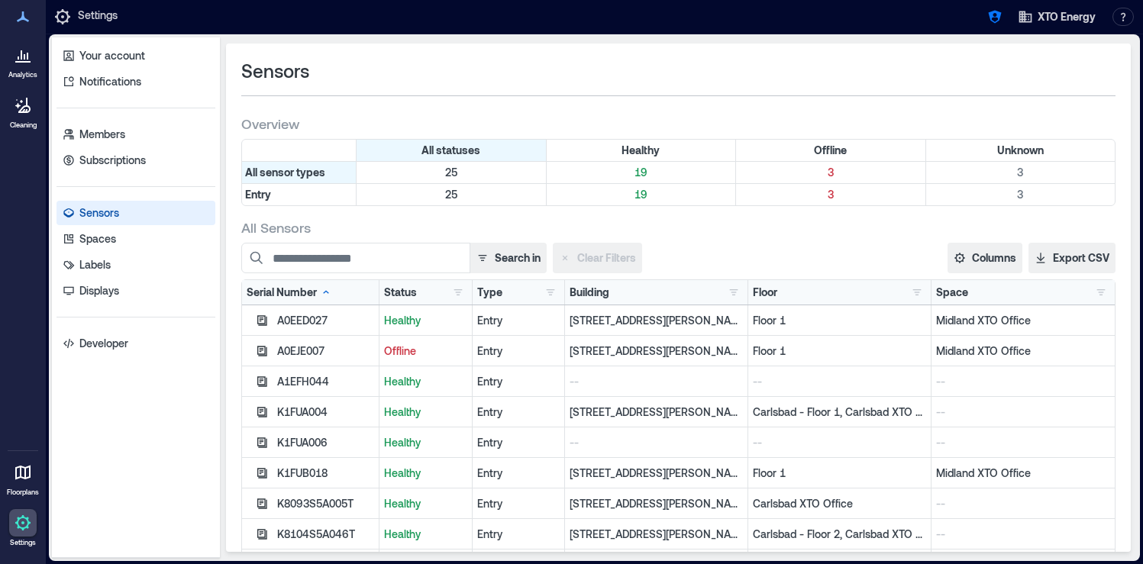
click at [468, 292] on div "Status Healthy 19 Offline 3 Unknown 3" at bounding box center [425, 292] width 93 height 24
click at [453, 293] on button "button" at bounding box center [458, 292] width 18 height 15
click at [259, 343] on button "button" at bounding box center [262, 351] width 18 height 18
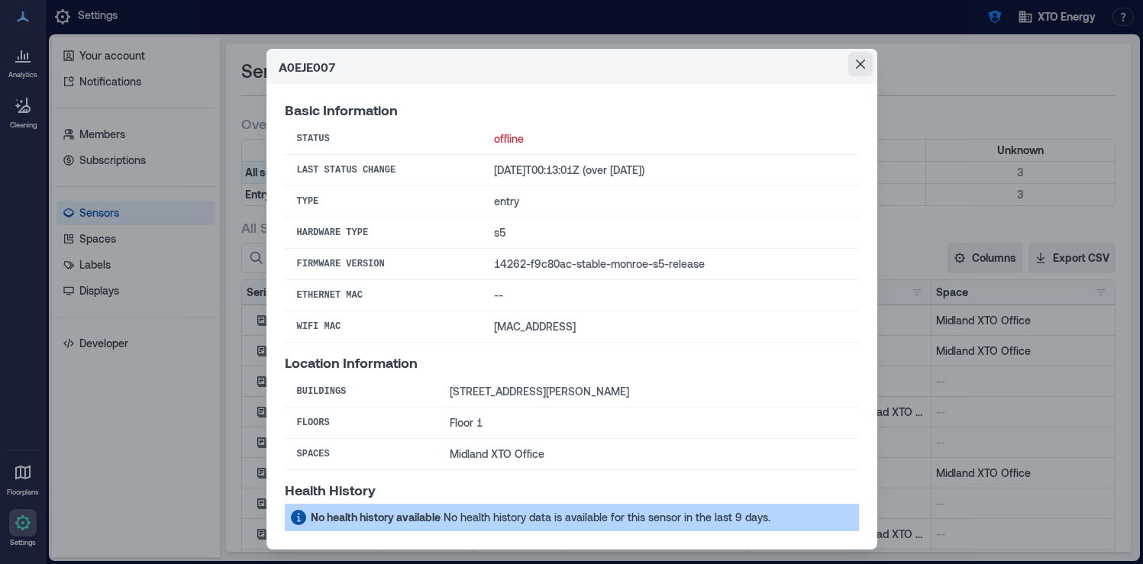
click at [862, 62] on icon "Close" at bounding box center [859, 64] width 9 height 9
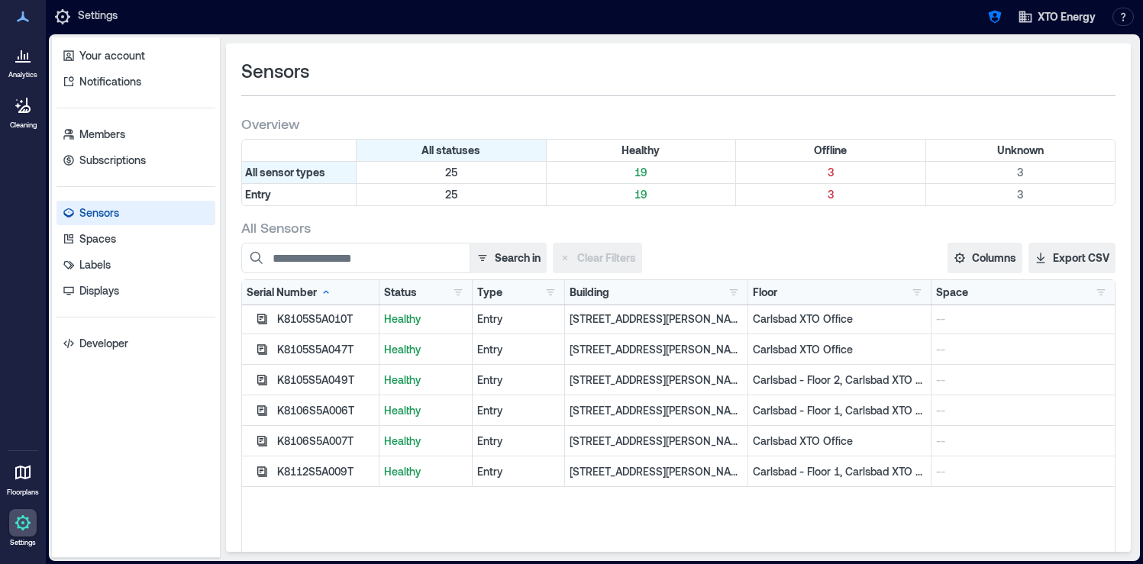
scroll to position [382, 0]
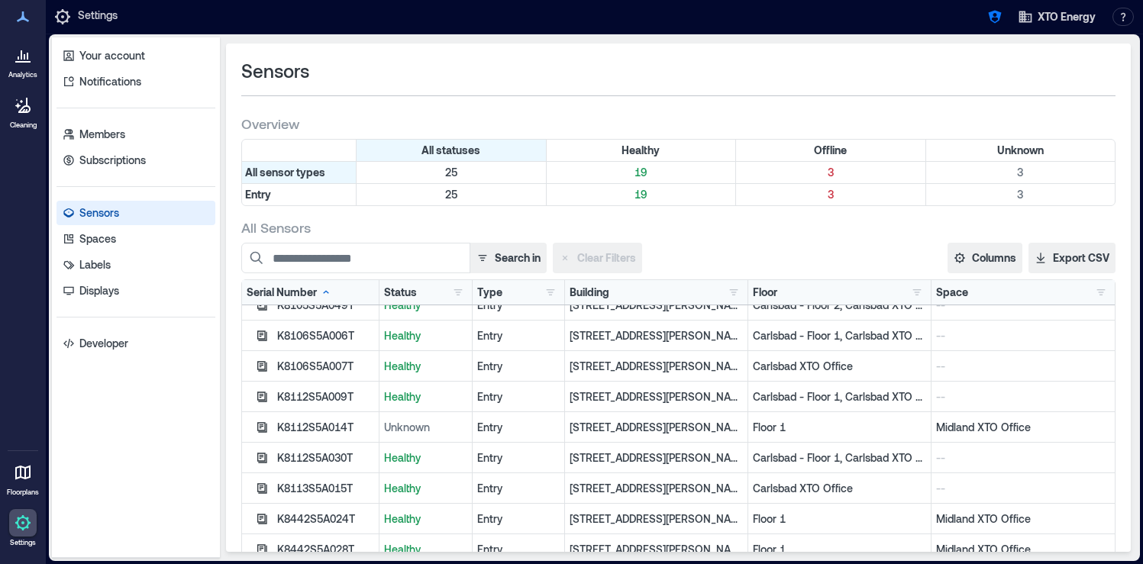
click at [23, 53] on icon at bounding box center [23, 55] width 18 height 18
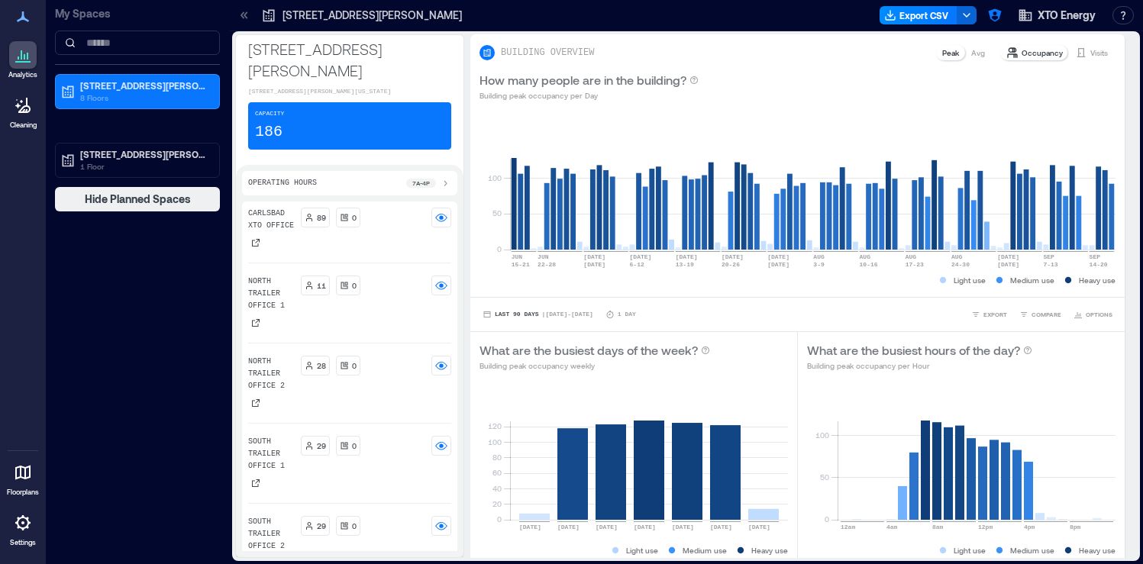
click at [27, 534] on div at bounding box center [22, 522] width 27 height 27
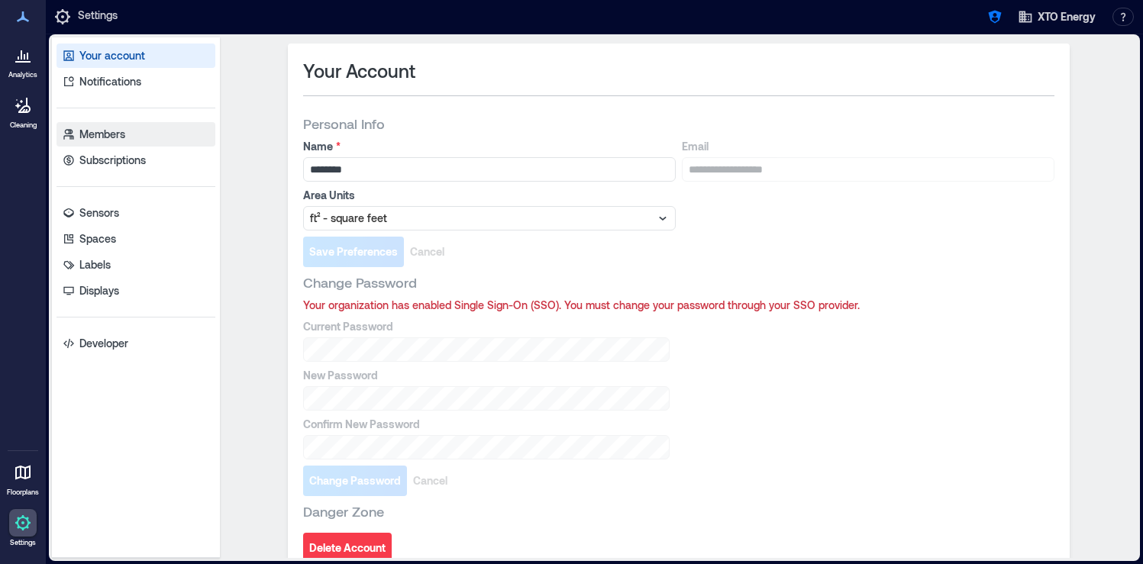
click at [120, 133] on p "Members" at bounding box center [102, 134] width 46 height 15
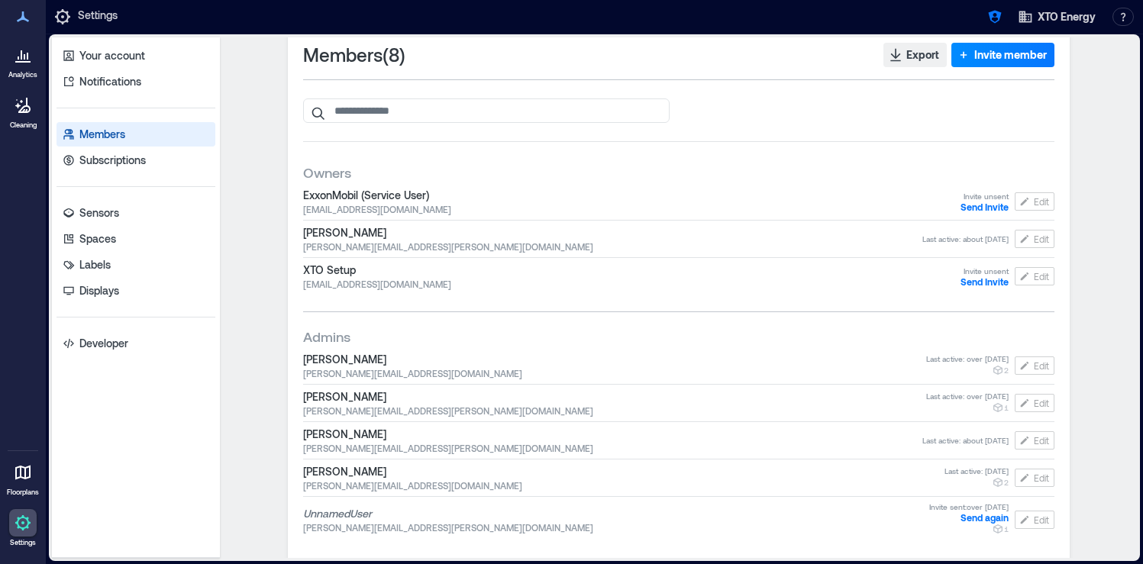
scroll to position [26, 0]
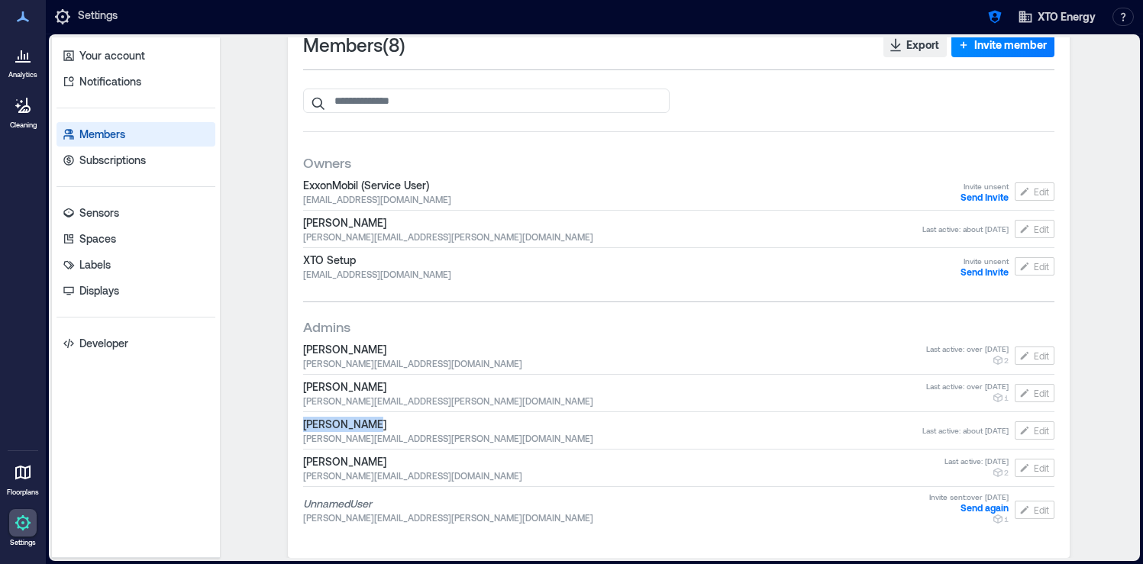
drag, startPoint x: 371, startPoint y: 425, endPoint x: 262, endPoint y: 414, distance: 109.7
click at [262, 414] on div "Members ( 8 ) Export Invite member Owners ExxonMobil (Service User) [EMAIL_ADDR…" at bounding box center [678, 272] width 904 height 508
click at [366, 463] on span "[PERSON_NAME]" at bounding box center [623, 461] width 641 height 15
click at [991, 17] on icon "button" at bounding box center [994, 17] width 13 height 13
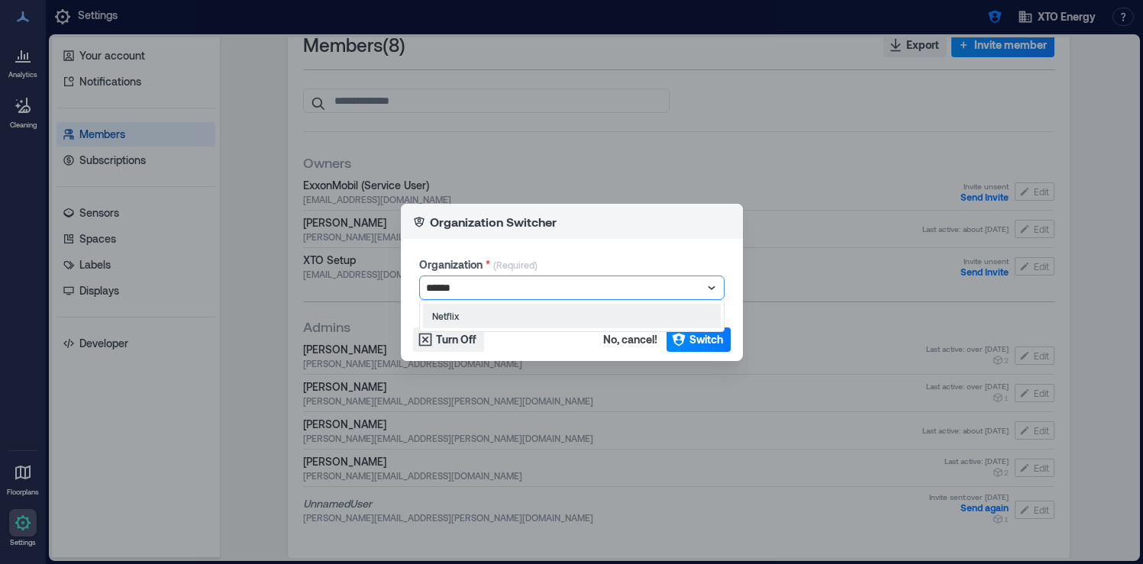
type input "*******"
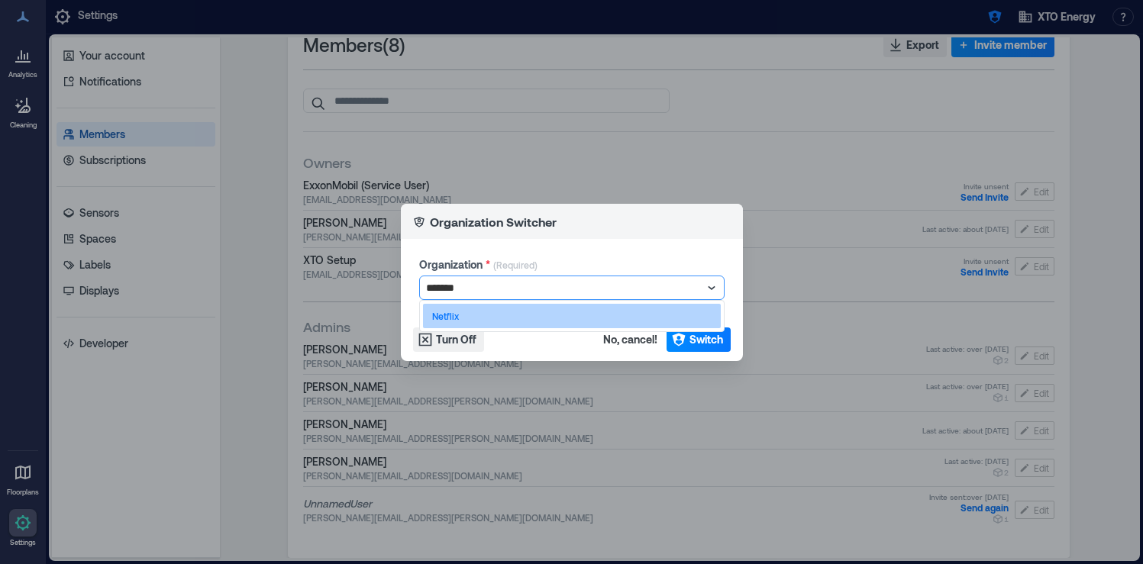
click at [536, 321] on div "Netflix" at bounding box center [572, 316] width 298 height 24
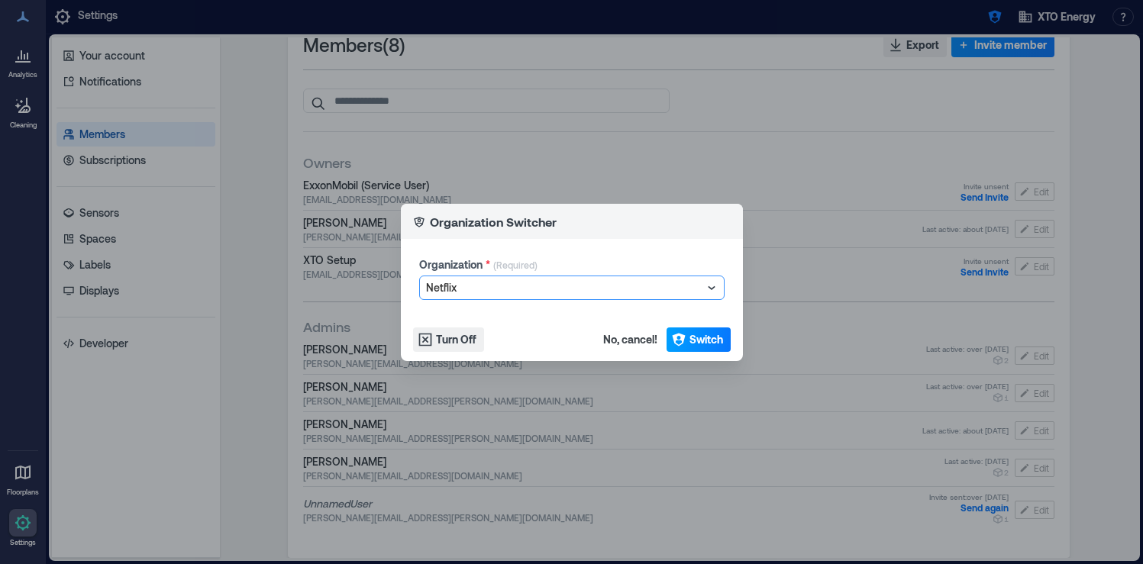
click at [702, 340] on span "Switch" at bounding box center [706, 339] width 34 height 15
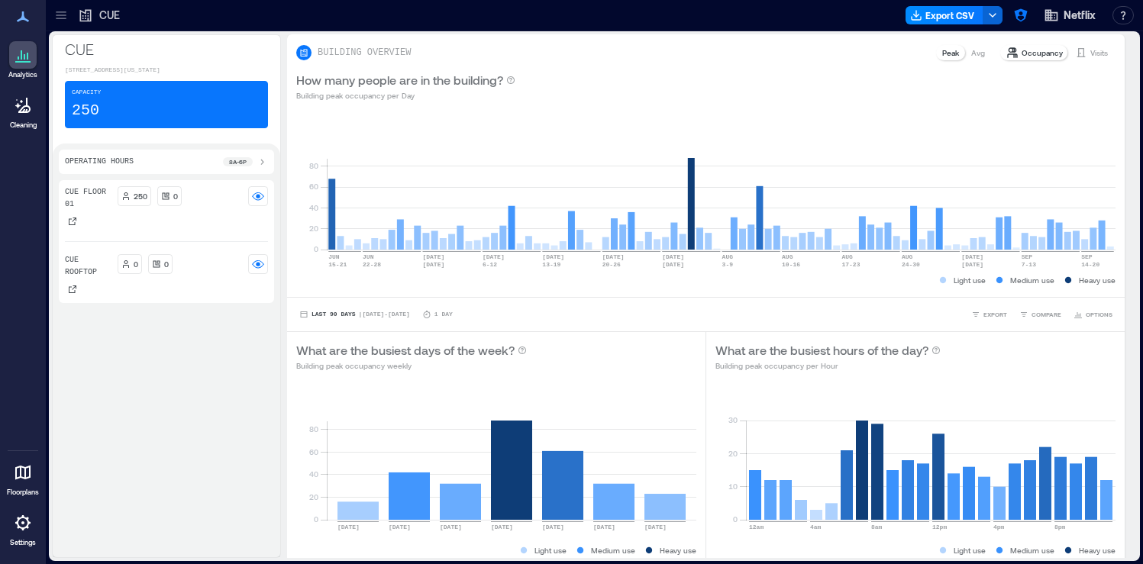
click at [59, 18] on icon at bounding box center [61, 19] width 10 height 2
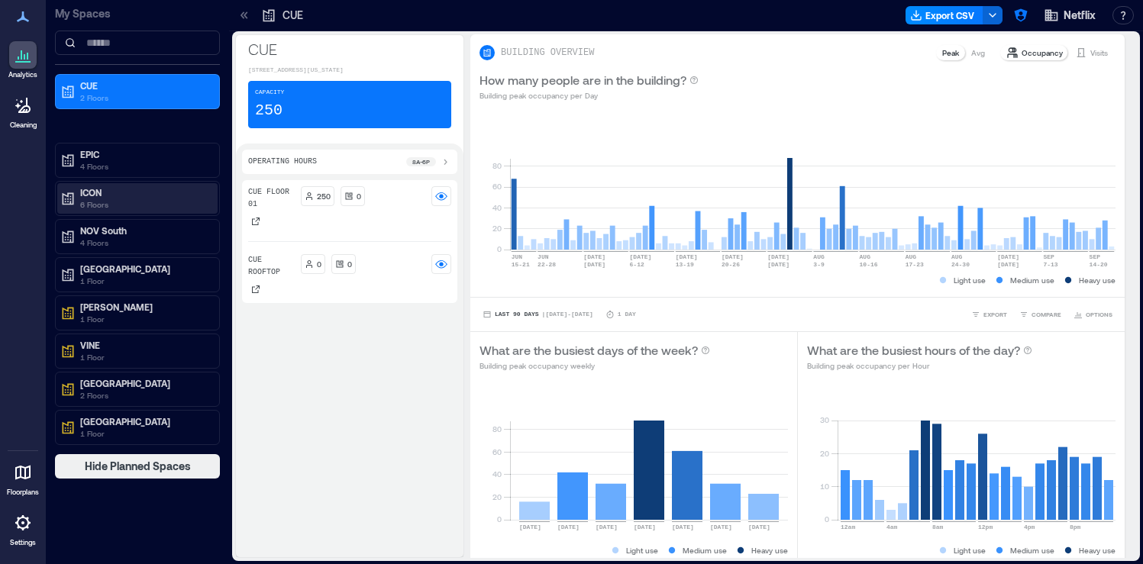
click at [134, 199] on p "6 Floors" at bounding box center [144, 204] width 128 height 12
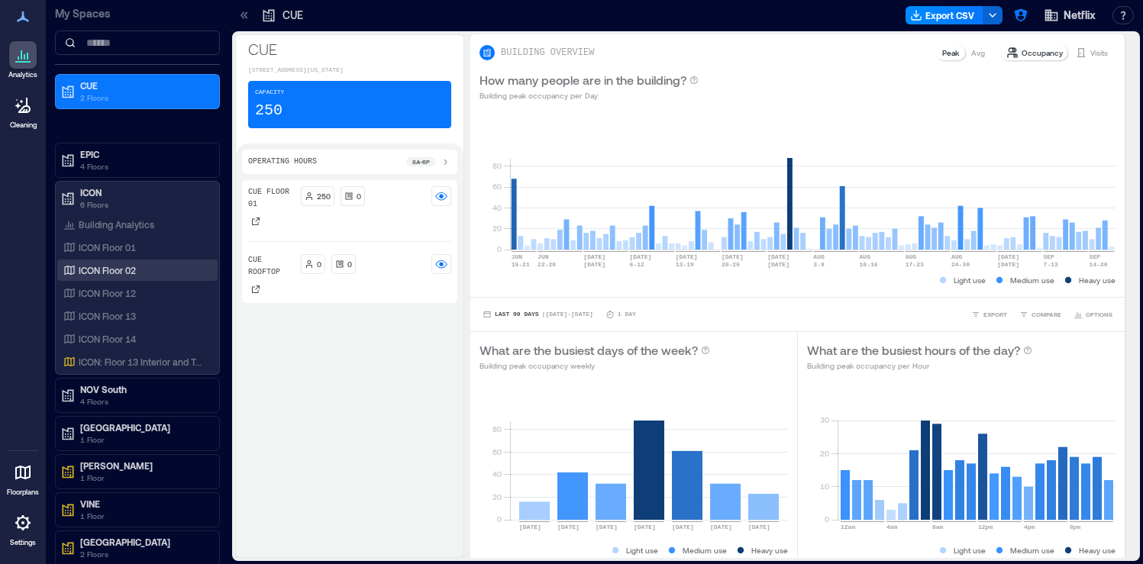
click at [147, 270] on div "ICON Floor 02" at bounding box center [134, 270] width 148 height 15
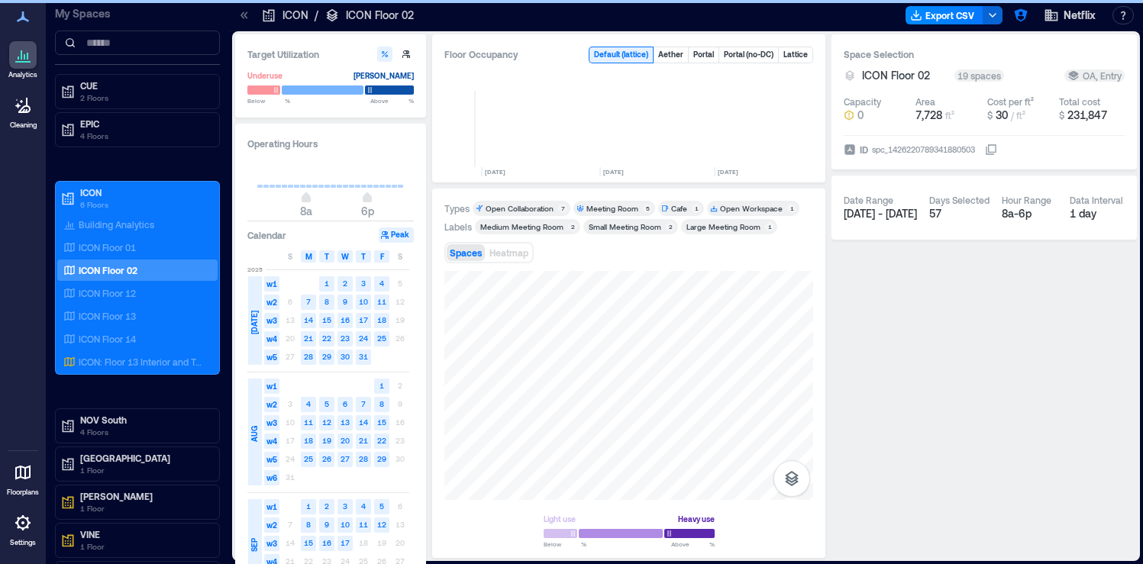
scroll to position [0, 439]
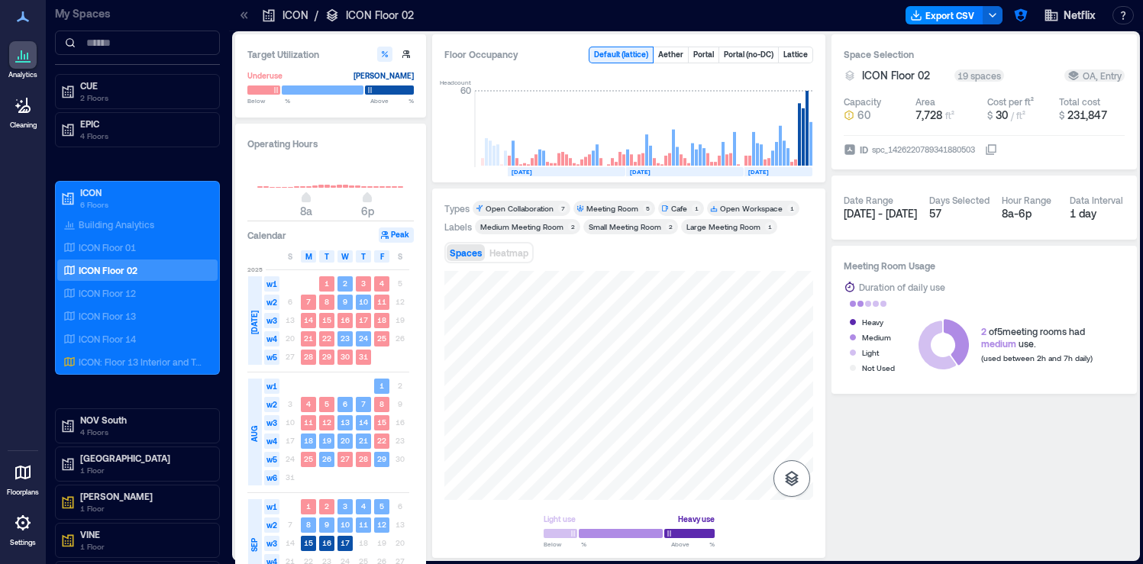
click at [795, 481] on icon "button" at bounding box center [792, 478] width 14 height 15
click at [796, 398] on icon "button" at bounding box center [791, 398] width 18 height 18
click at [775, 208] on div "Open Workspace" at bounding box center [751, 208] width 63 height 11
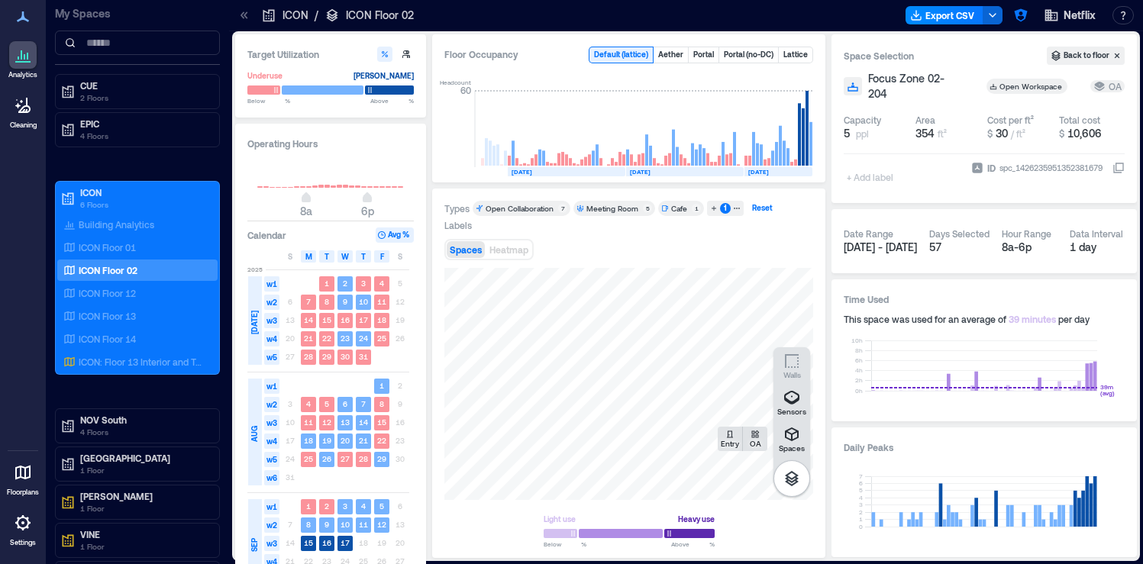
click at [753, 210] on div "Reset" at bounding box center [762, 209] width 25 height 14
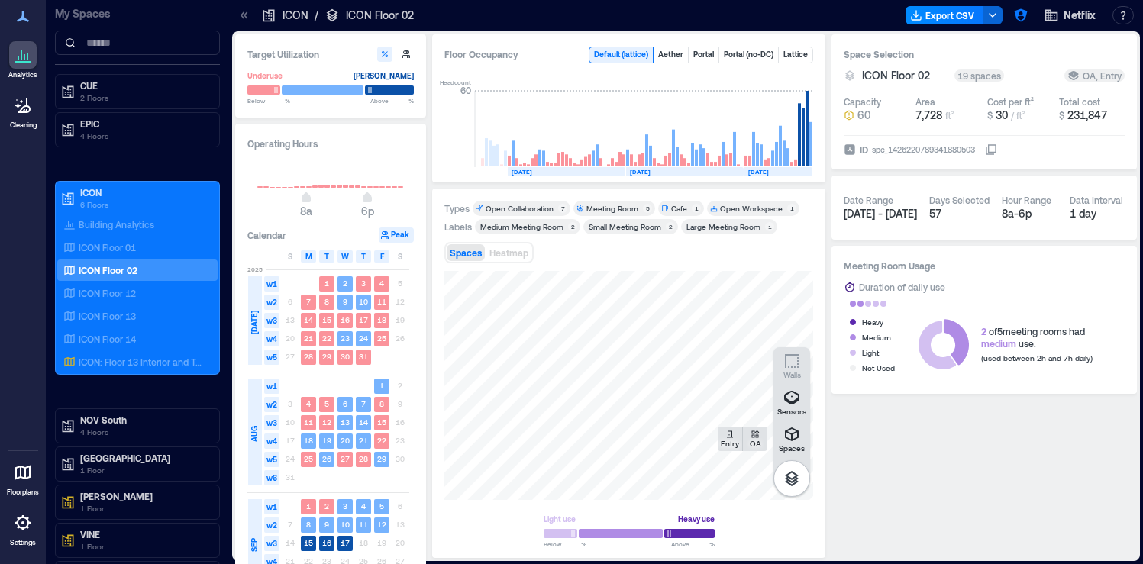
click at [745, 209] on div "Open Workspace" at bounding box center [751, 208] width 63 height 11
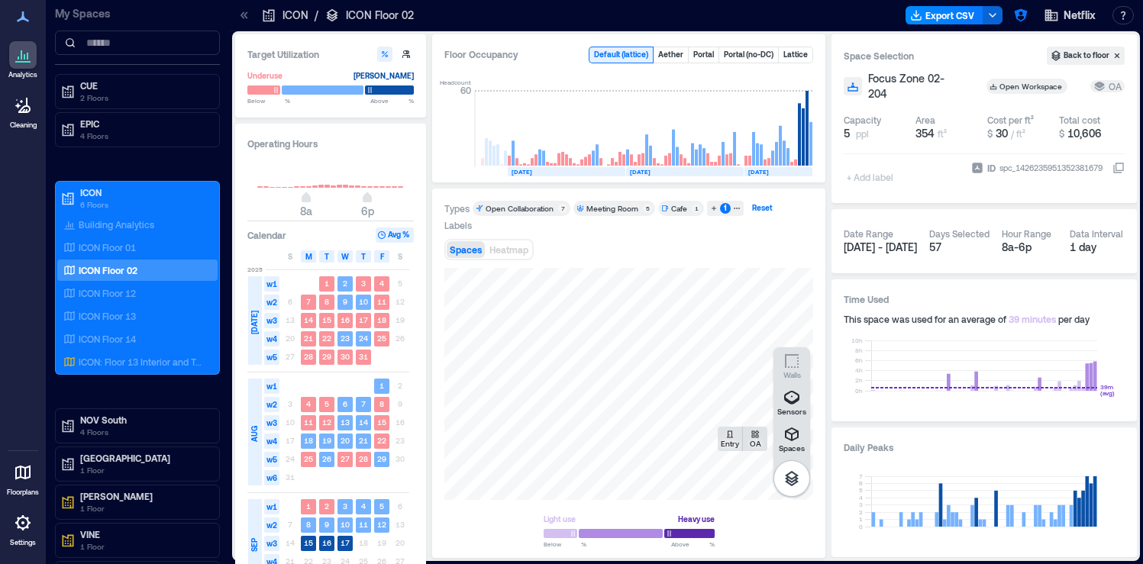
click at [765, 205] on div "Reset" at bounding box center [762, 209] width 25 height 14
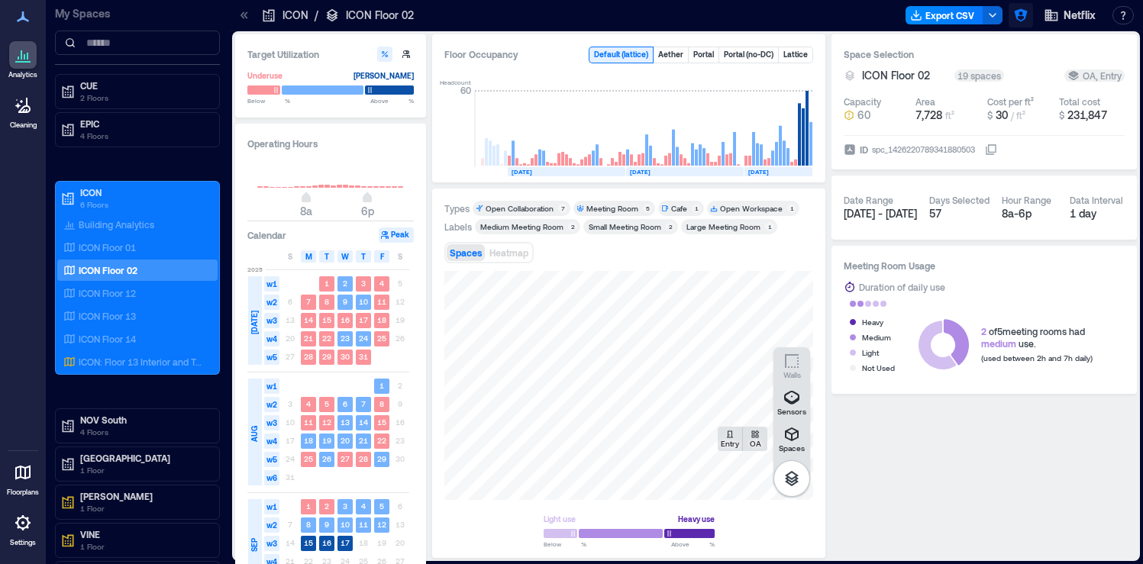
click at [1027, 21] on icon "button" at bounding box center [1020, 15] width 15 height 15
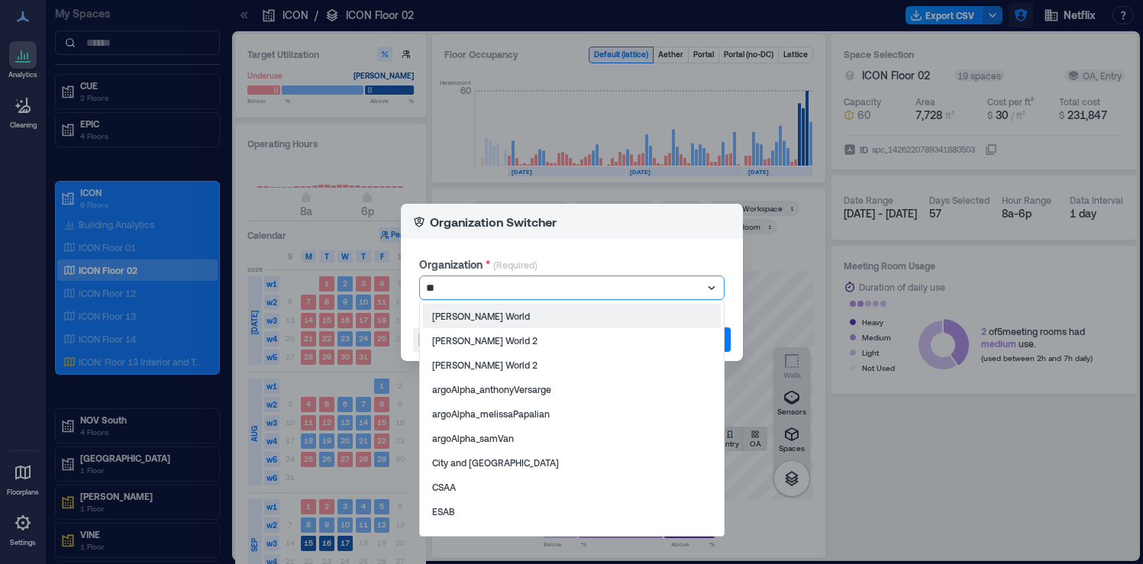
type input "***"
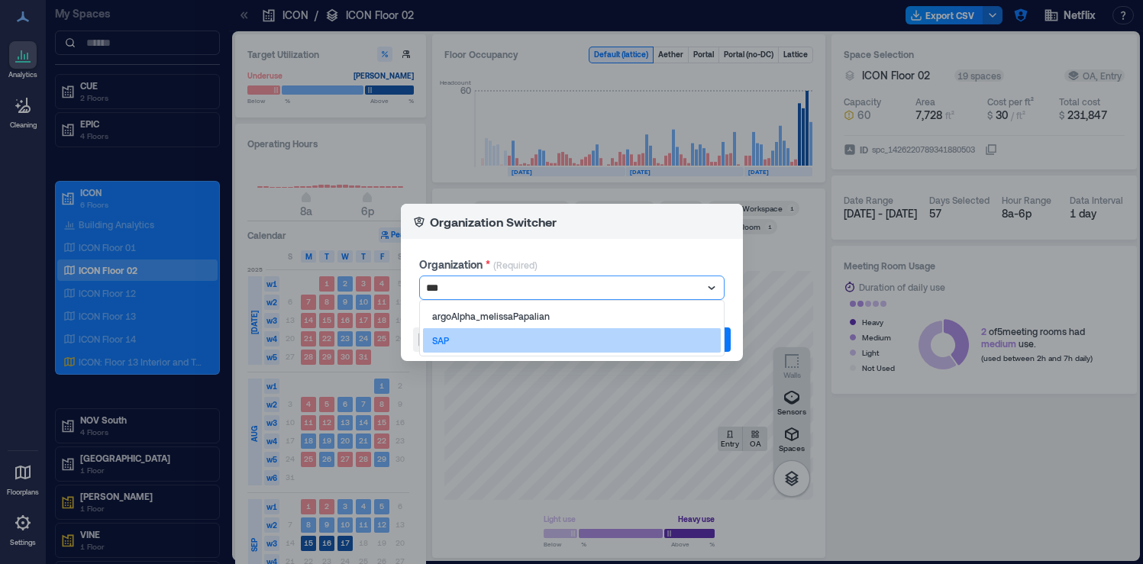
click at [654, 347] on div "SAP" at bounding box center [572, 340] width 298 height 24
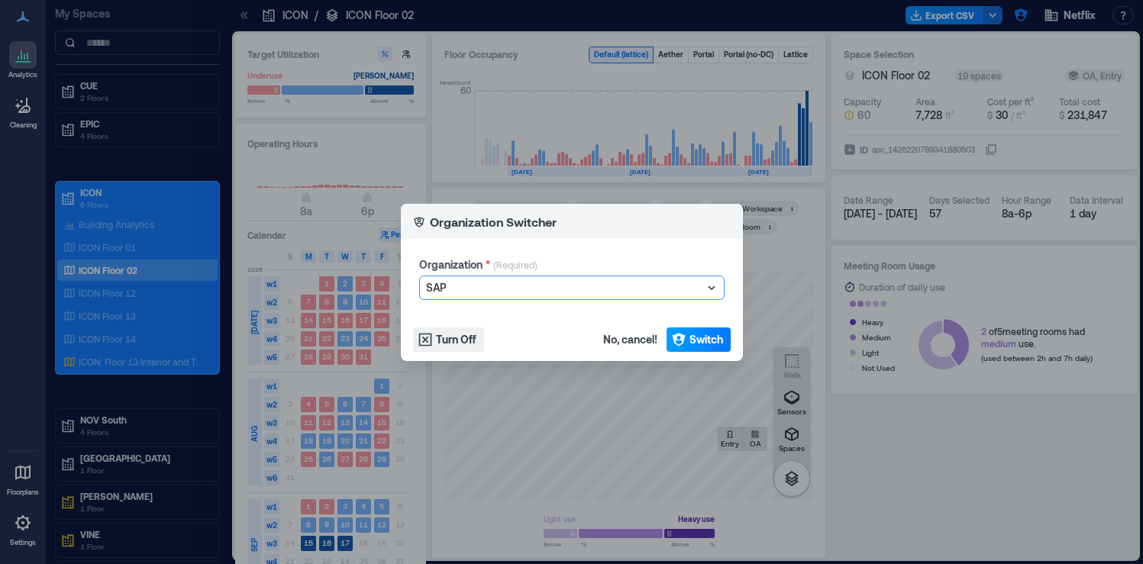
click at [711, 347] on span "Switch" at bounding box center [706, 339] width 34 height 15
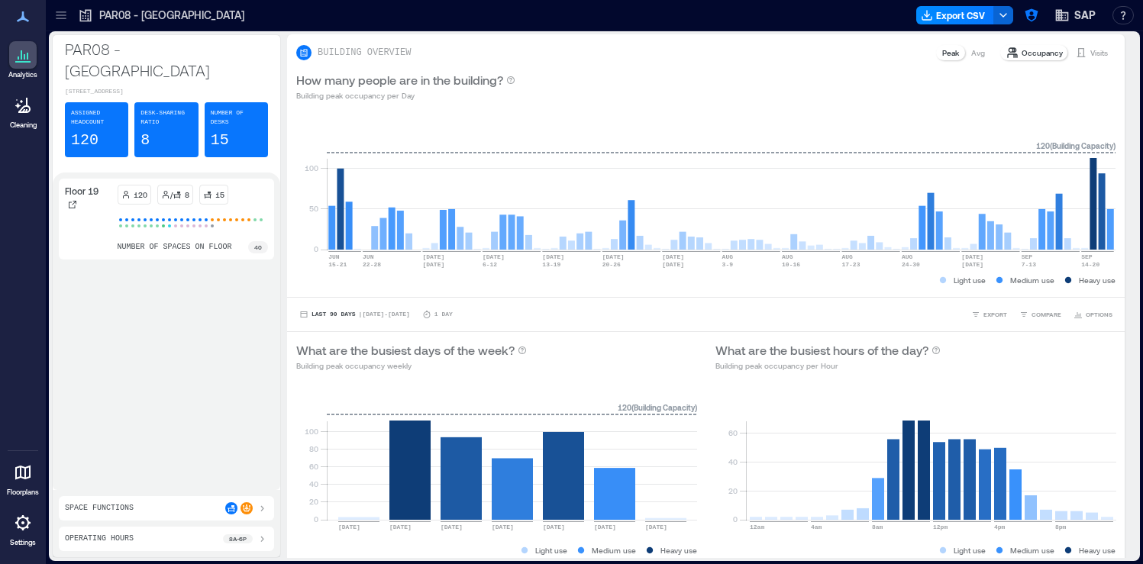
click at [62, 19] on icon at bounding box center [60, 15] width 15 height 15
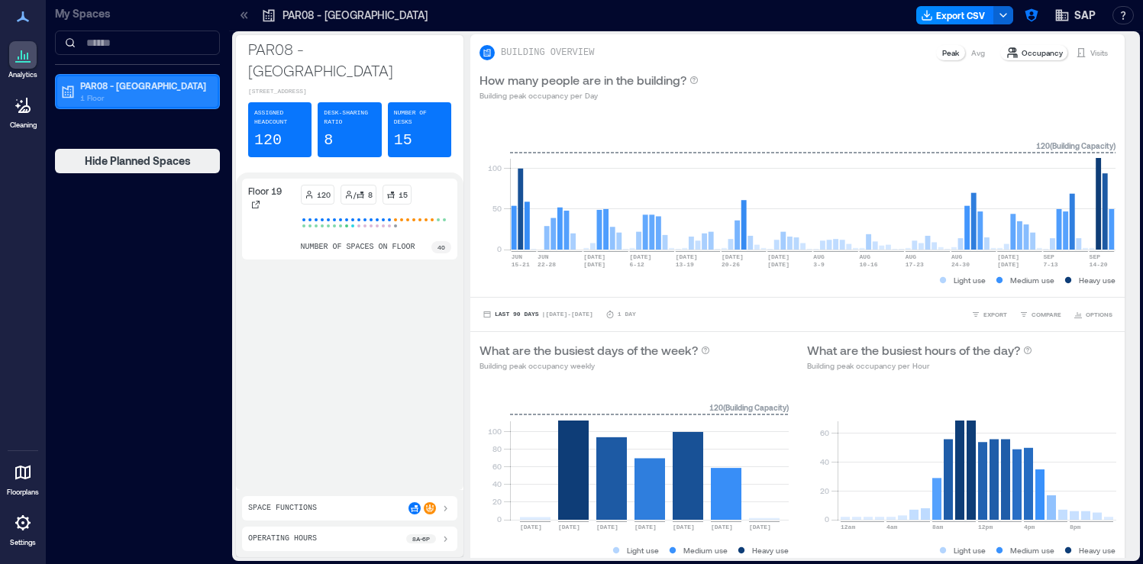
click at [100, 90] on p "PAR08 - Paris" at bounding box center [144, 85] width 128 height 12
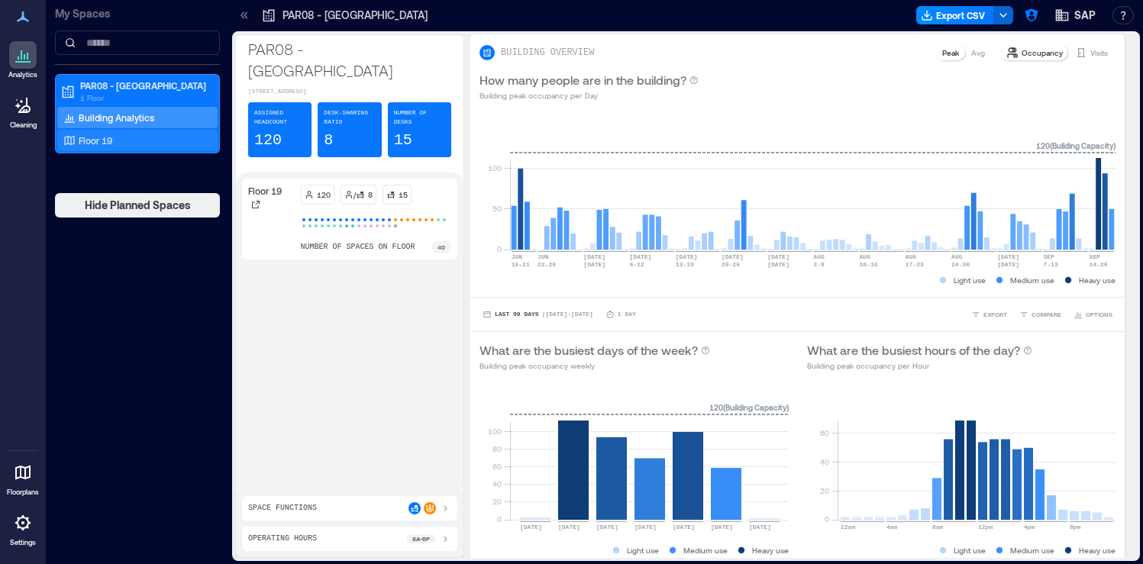
click at [101, 136] on p "Floor 19" at bounding box center [96, 140] width 34 height 12
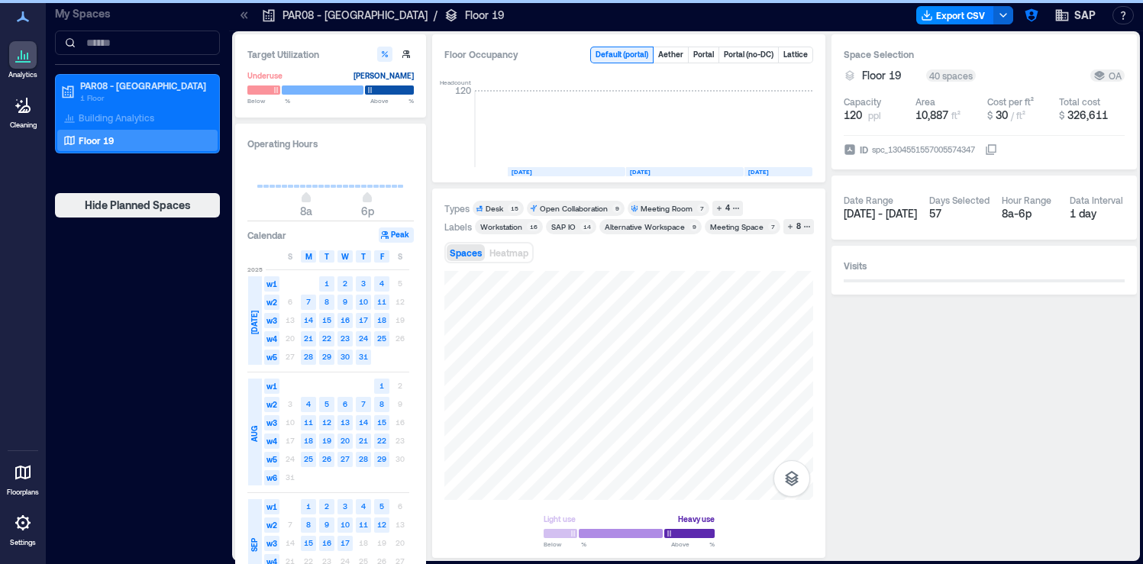
click at [241, 23] on div at bounding box center [244, 15] width 24 height 24
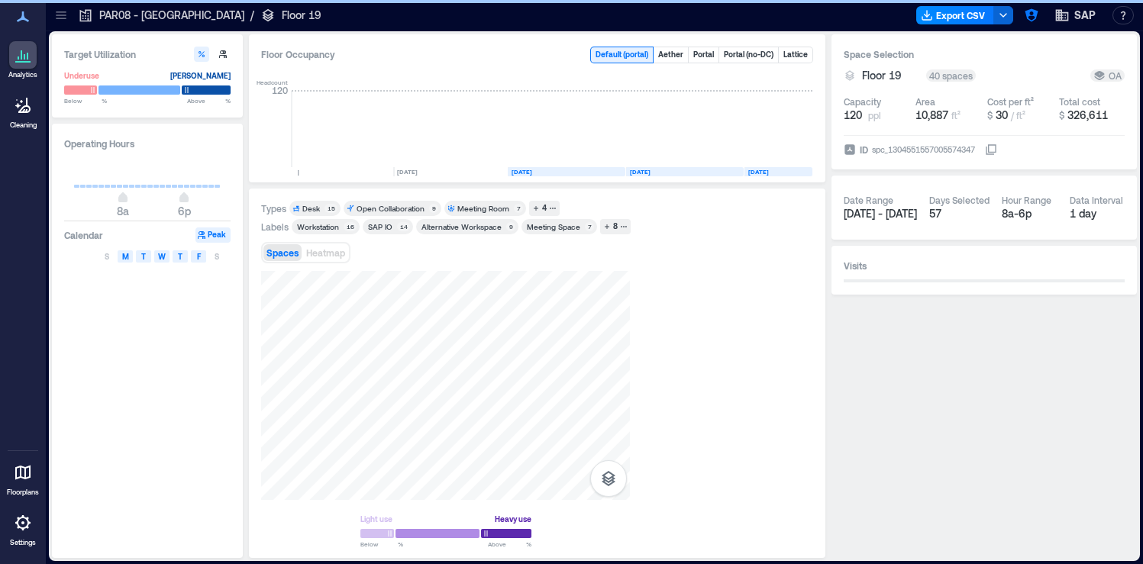
scroll to position [0, 1065]
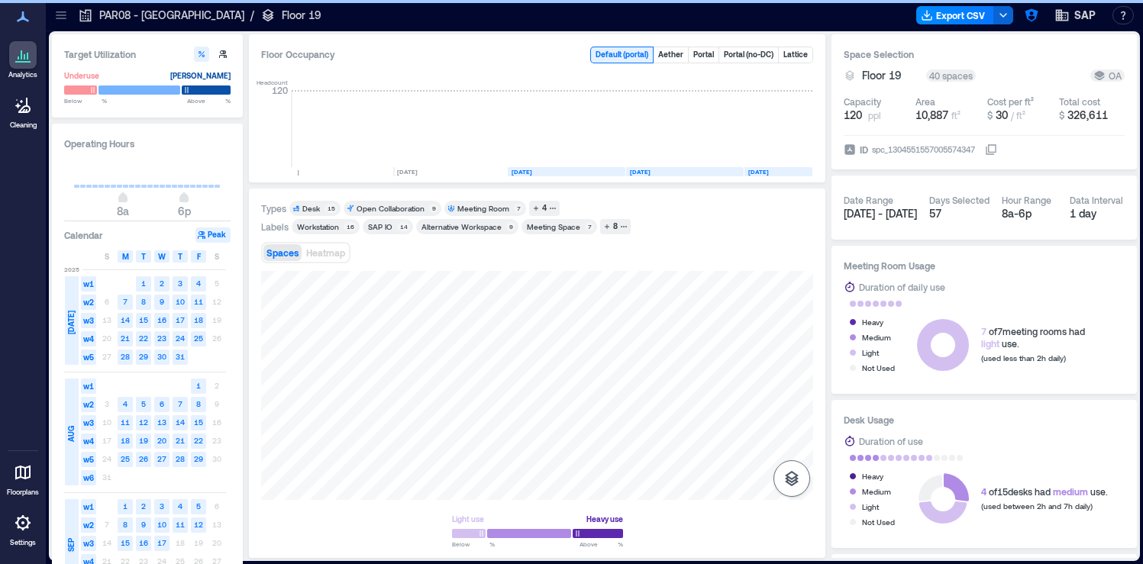
click at [786, 486] on icon "button" at bounding box center [791, 478] width 18 height 18
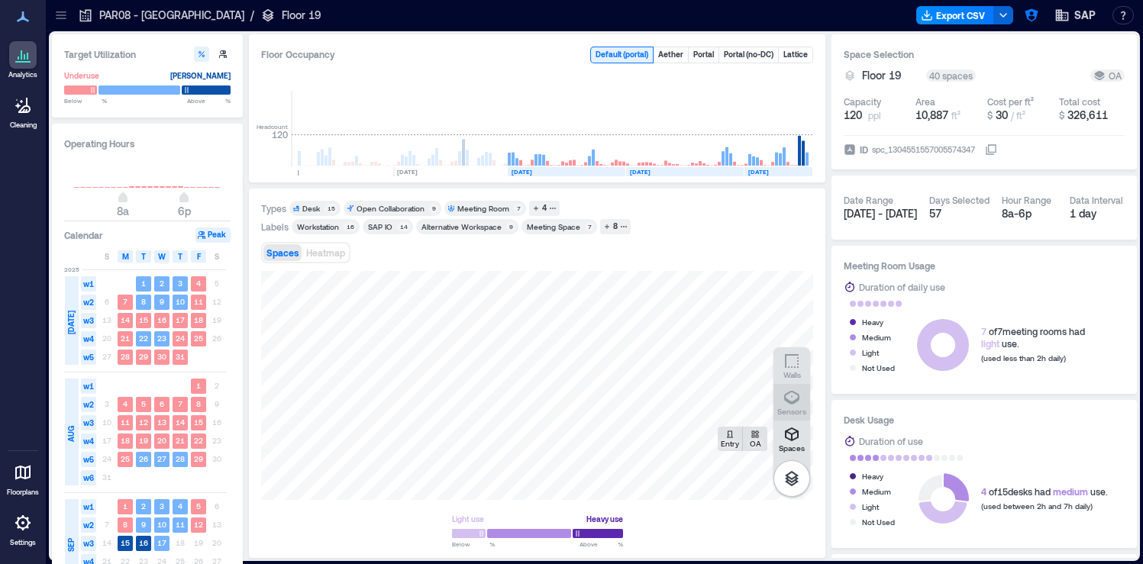
click at [794, 394] on icon "button" at bounding box center [791, 398] width 18 height 18
click at [728, 434] on icon "button" at bounding box center [729, 434] width 9 height 9
click at [737, 440] on p "Entry" at bounding box center [730, 443] width 18 height 9
click at [753, 441] on p "OA" at bounding box center [755, 443] width 11 height 9
click at [731, 443] on p "Entry" at bounding box center [730, 443] width 18 height 9
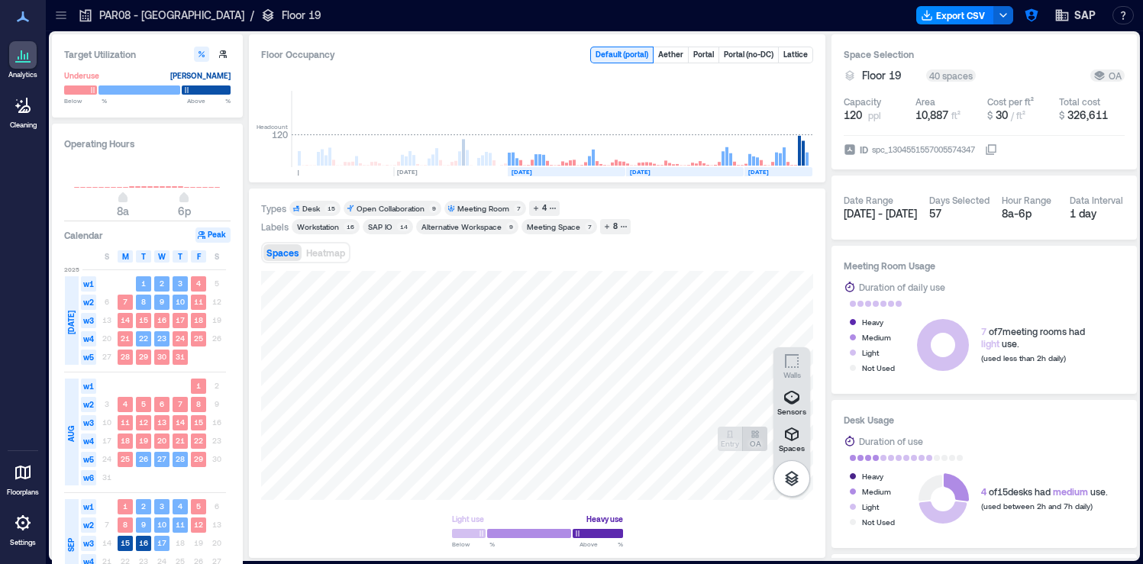
click at [754, 441] on p "OA" at bounding box center [755, 443] width 11 height 9
click at [791, 405] on icon "button" at bounding box center [791, 398] width 18 height 18
click at [24, 527] on icon at bounding box center [22, 522] width 15 height 15
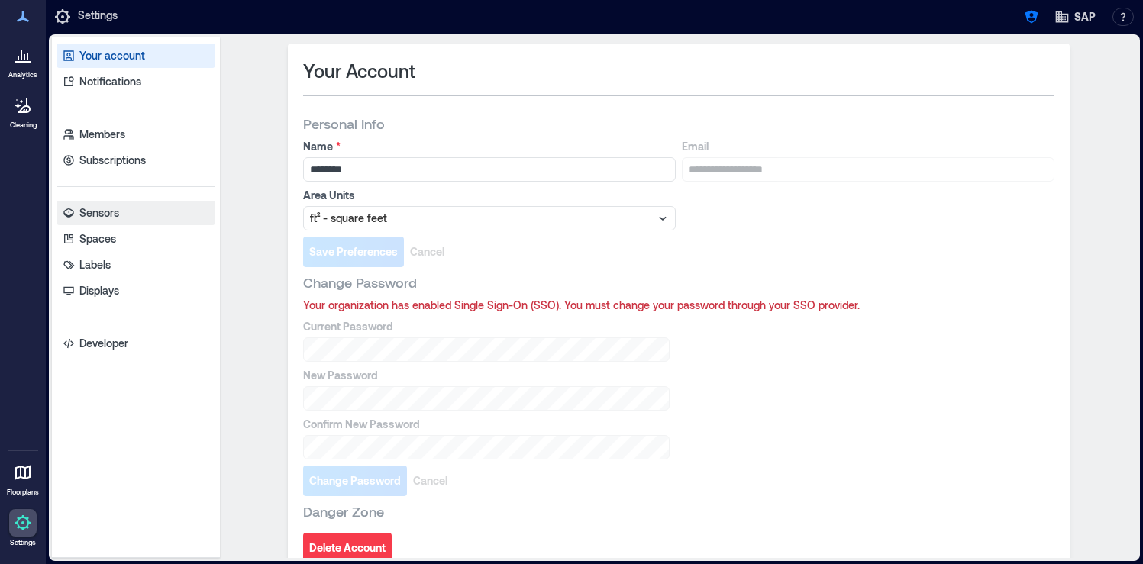
click at [128, 220] on link "Sensors" at bounding box center [135, 213] width 159 height 24
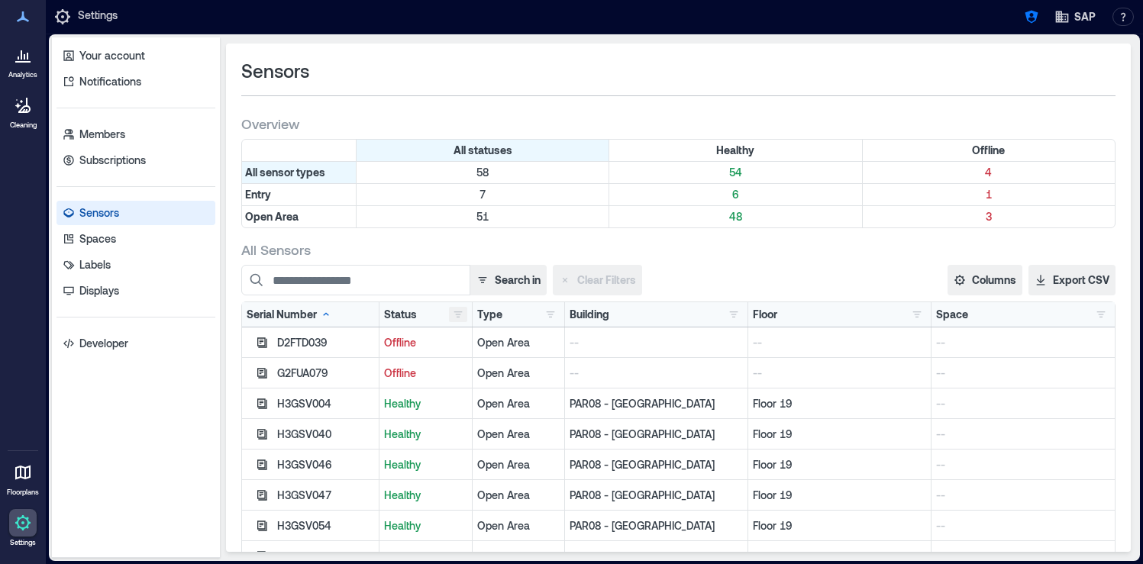
click at [452, 314] on button "button" at bounding box center [458, 314] width 18 height 15
click at [553, 318] on button "button" at bounding box center [550, 314] width 18 height 15
click at [555, 342] on div "Entry 7" at bounding box center [607, 344] width 115 height 15
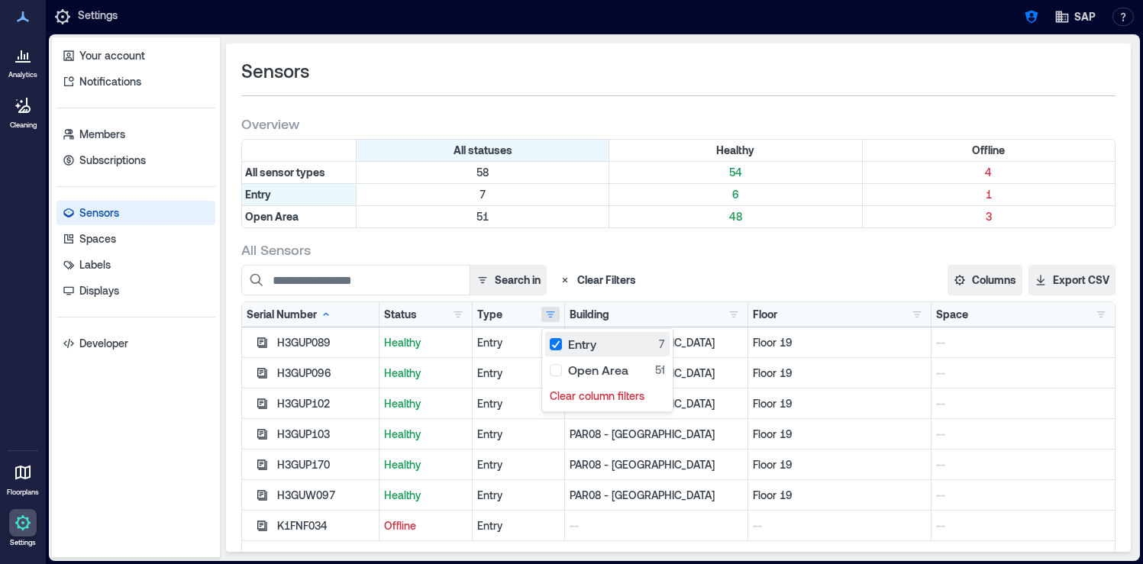
click at [555, 342] on div "Entry 7" at bounding box center [607, 344] width 115 height 15
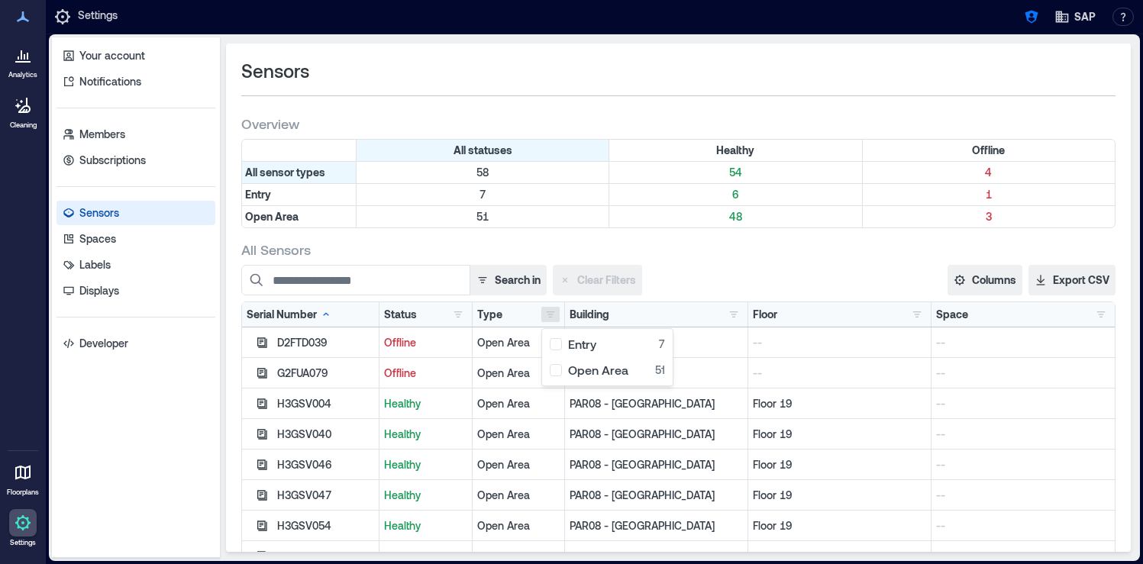
click at [710, 263] on div "All Sensors Search in Clear Filters Columns Serial Number Status Type Building …" at bounding box center [678, 474] width 874 height 469
click at [22, 73] on p "Analytics" at bounding box center [22, 74] width 29 height 9
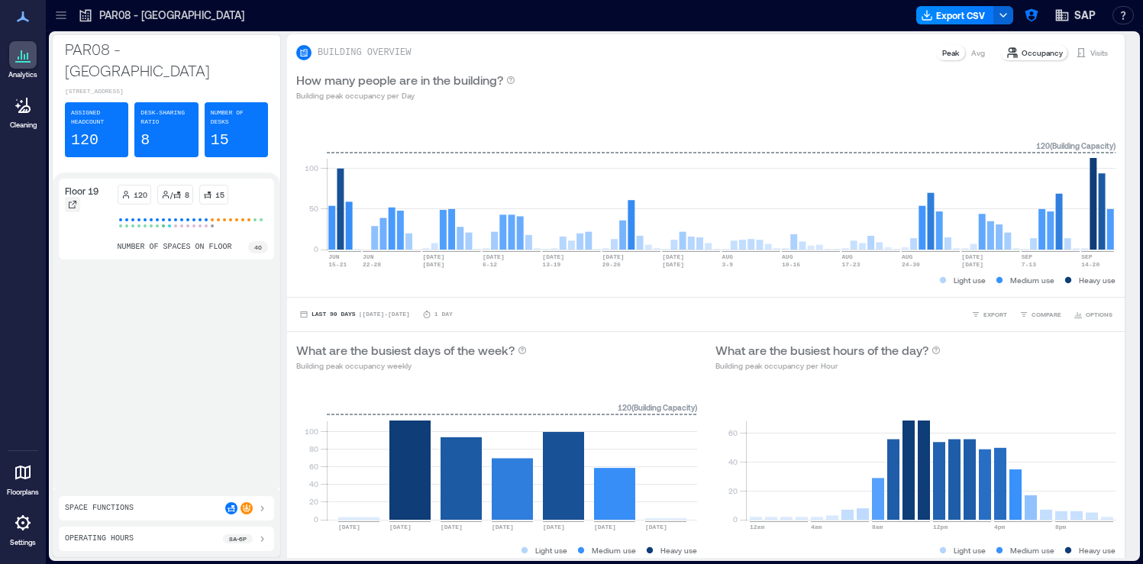
click at [74, 200] on icon at bounding box center [72, 204] width 9 height 9
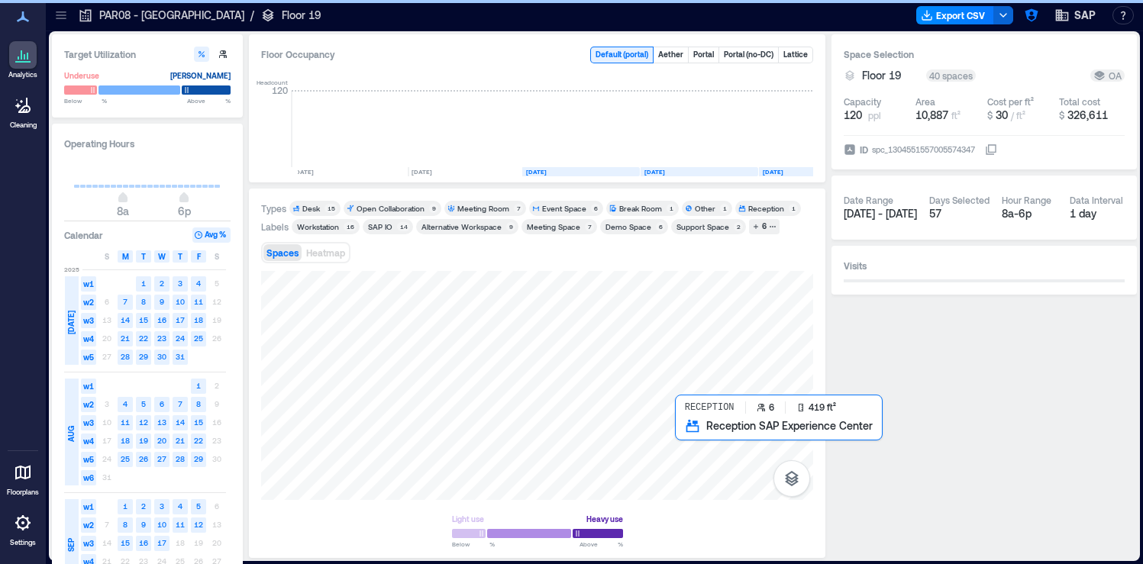
scroll to position [0, 1065]
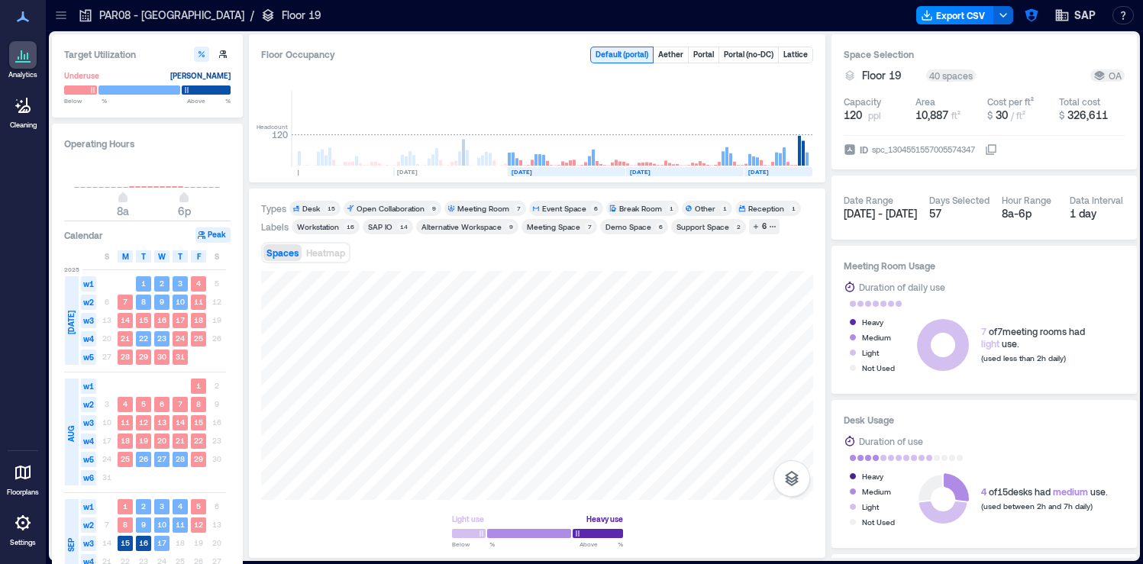
drag, startPoint x: 364, startPoint y: 256, endPoint x: 411, endPoint y: 266, distance: 47.5
click at [411, 266] on div "Spaces Heatmap" at bounding box center [537, 252] width 552 height 31
click at [57, 20] on icon at bounding box center [60, 15] width 15 height 15
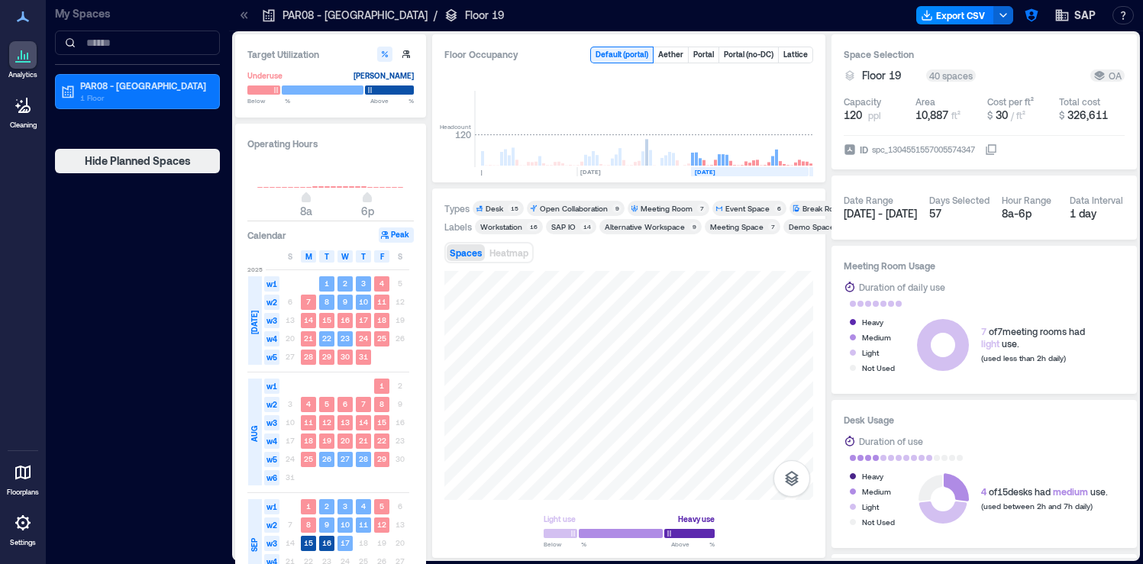
click at [241, 15] on icon at bounding box center [242, 14] width 4 height 7
